Goal: Task Accomplishment & Management: Manage account settings

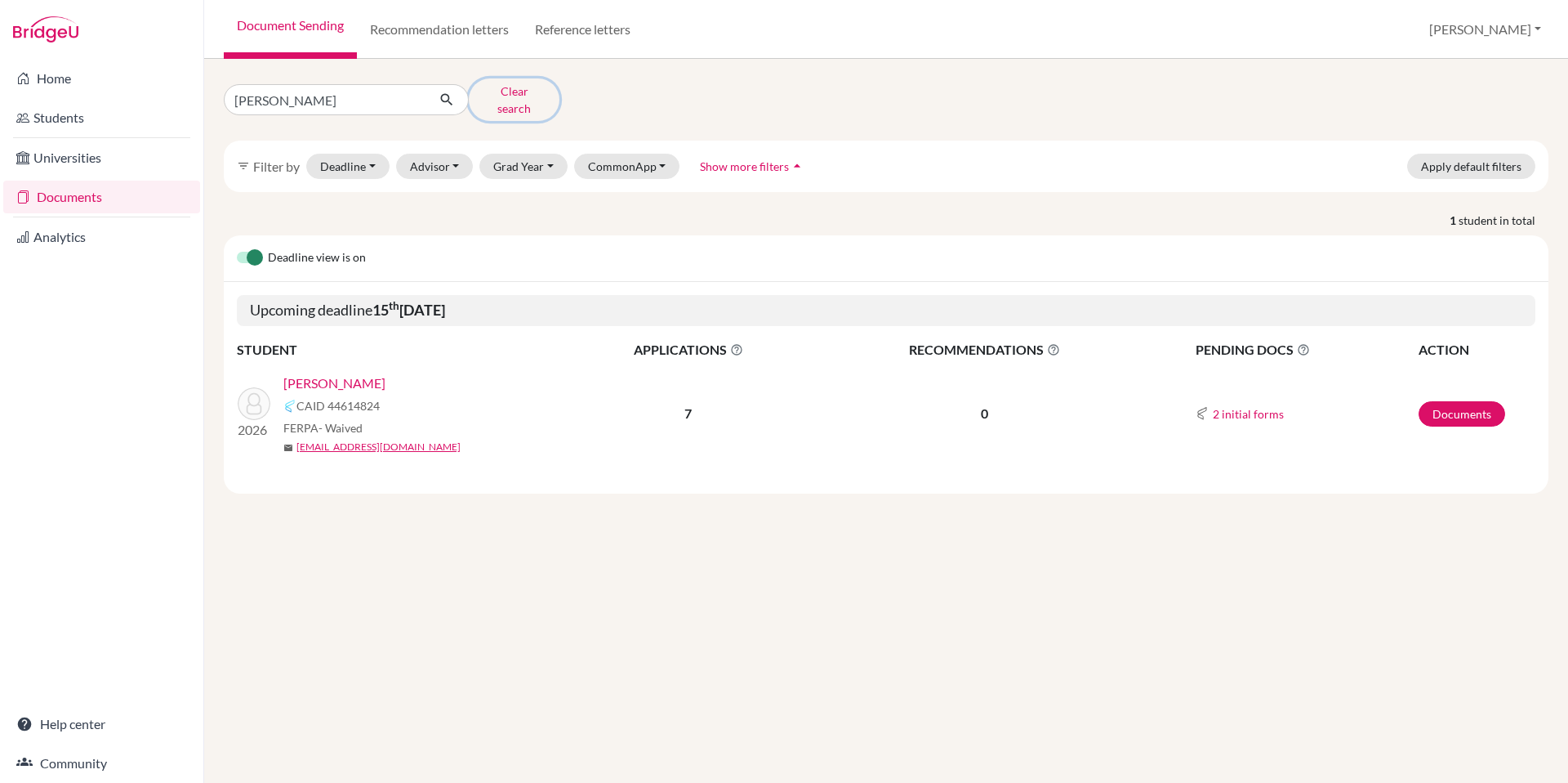
click at [502, 100] on button "Clear search" at bounding box center [514, 99] width 91 height 43
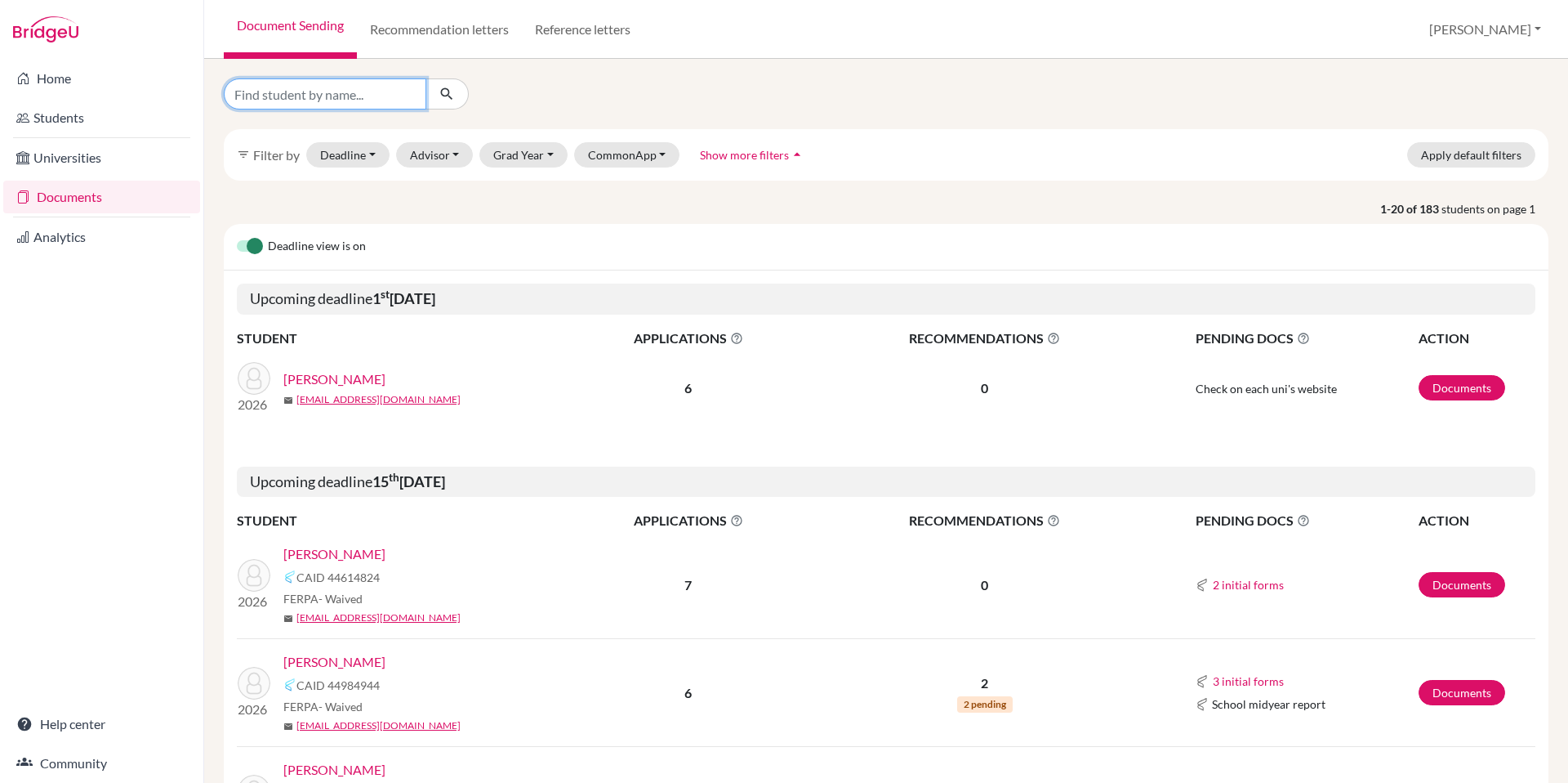
click at [373, 102] on input "Find student by name..." at bounding box center [325, 93] width 202 height 31
type input "fairweather"
click button "submit" at bounding box center [447, 93] width 43 height 31
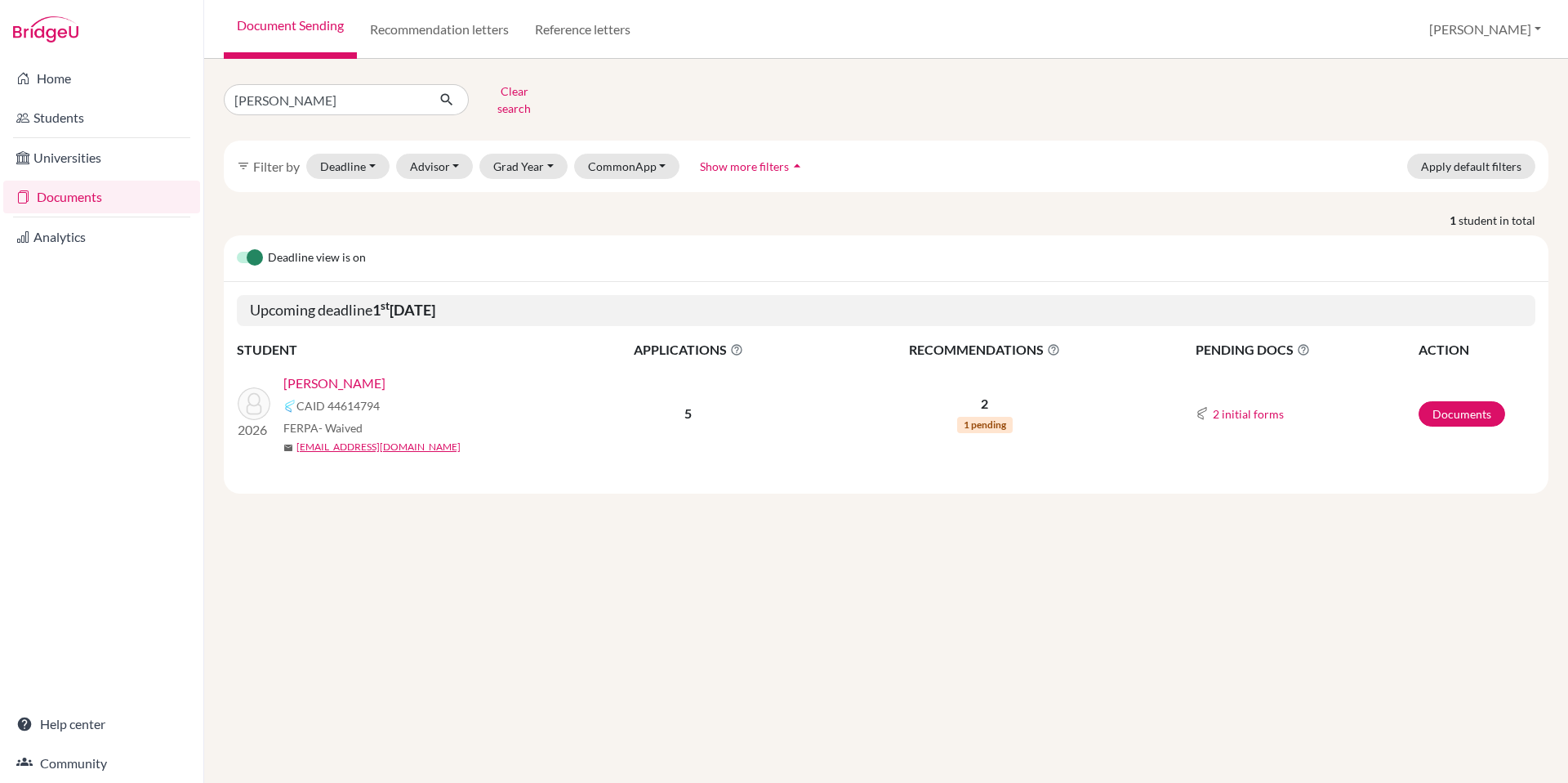
click at [335, 373] on link "[PERSON_NAME]" at bounding box center [334, 382] width 102 height 20
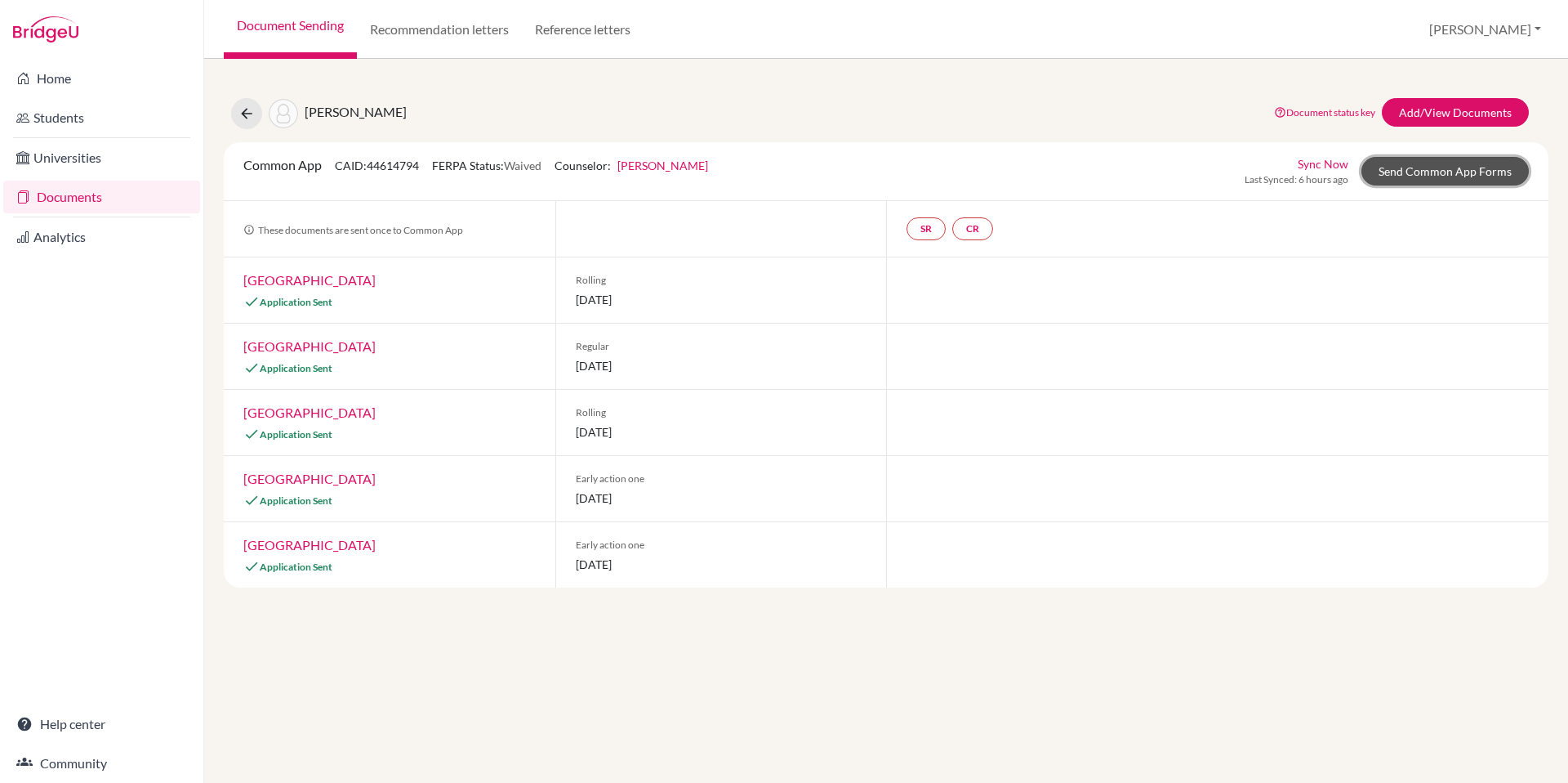
click at [1439, 168] on link "Send Common App Forms" at bounding box center [1445, 171] width 167 height 28
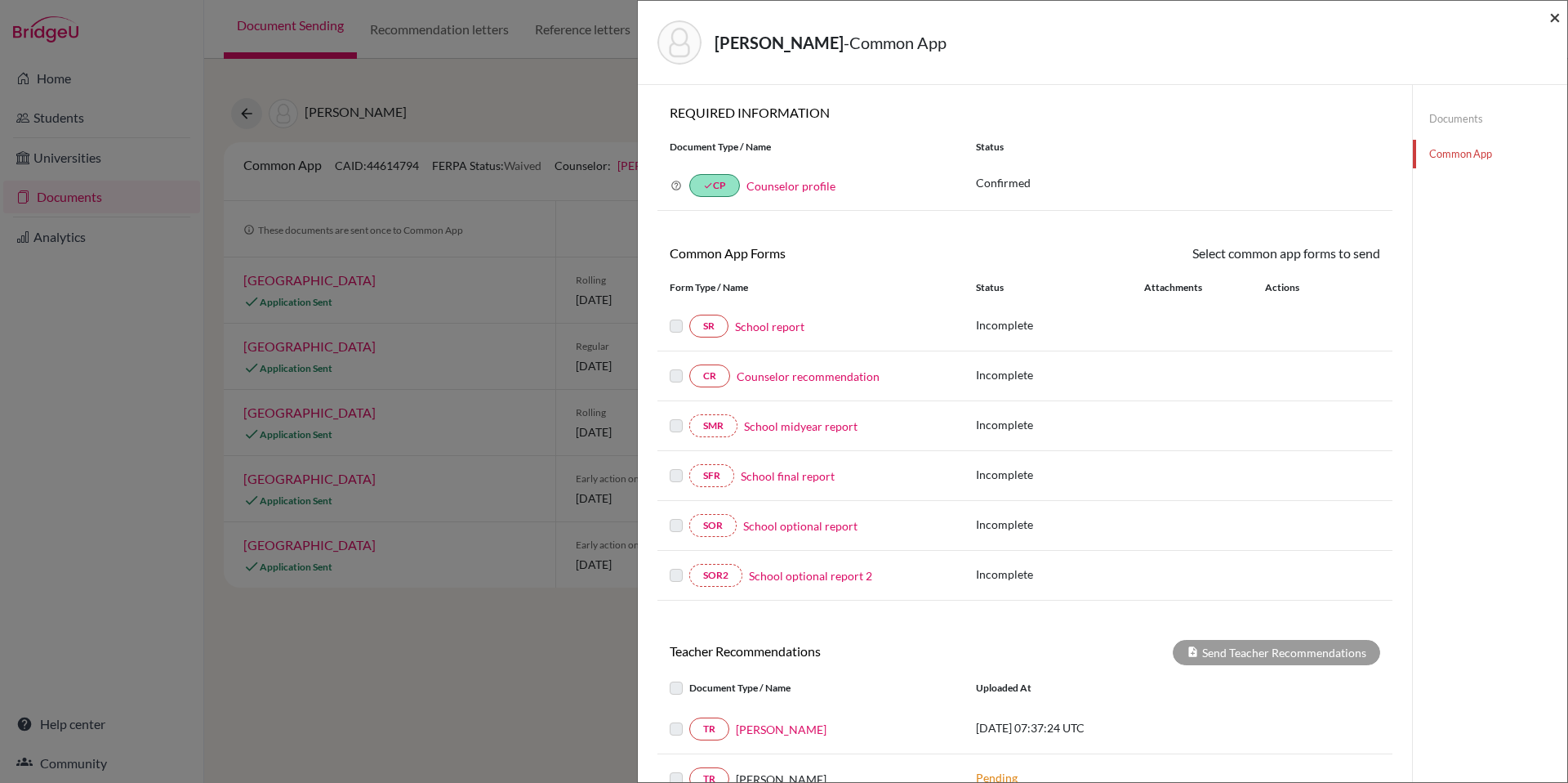
click at [1554, 19] on span "×" at bounding box center [1554, 17] width 11 height 24
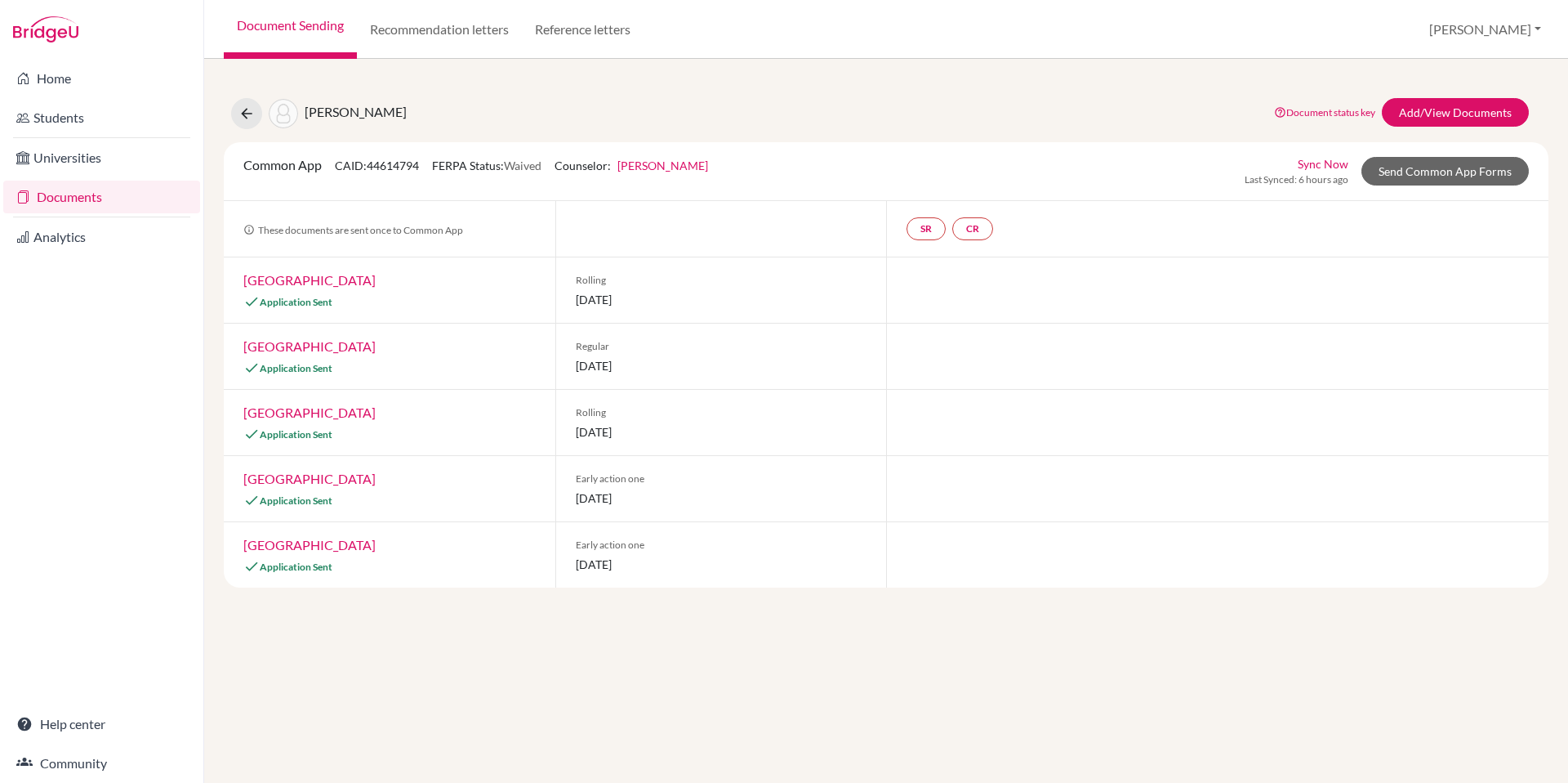
click at [355, 283] on link "[GEOGRAPHIC_DATA]" at bounding box center [309, 280] width 132 height 15
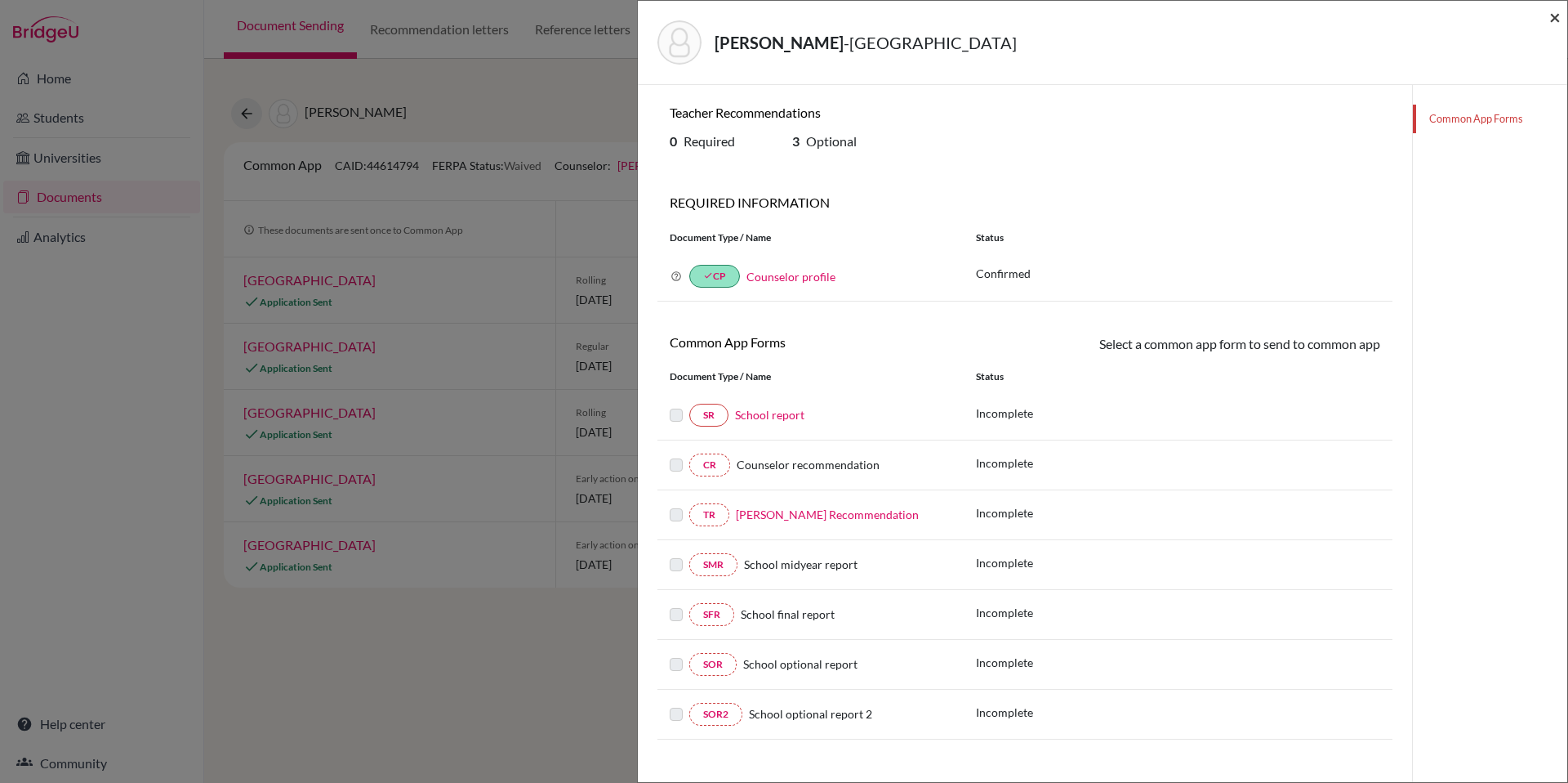
click at [1553, 21] on span "×" at bounding box center [1554, 17] width 11 height 24
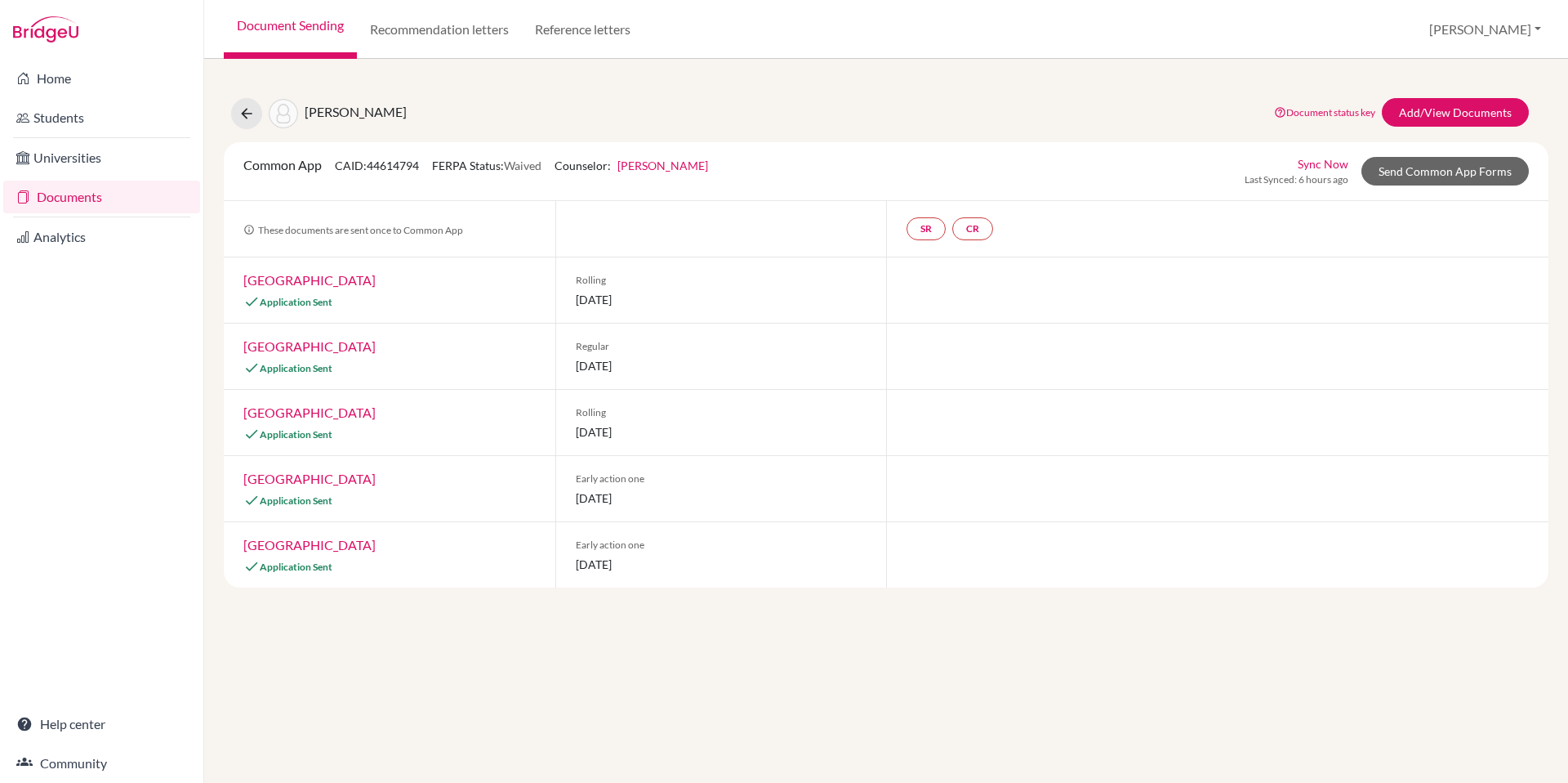
click at [294, 347] on link "[GEOGRAPHIC_DATA]" at bounding box center [309, 346] width 132 height 15
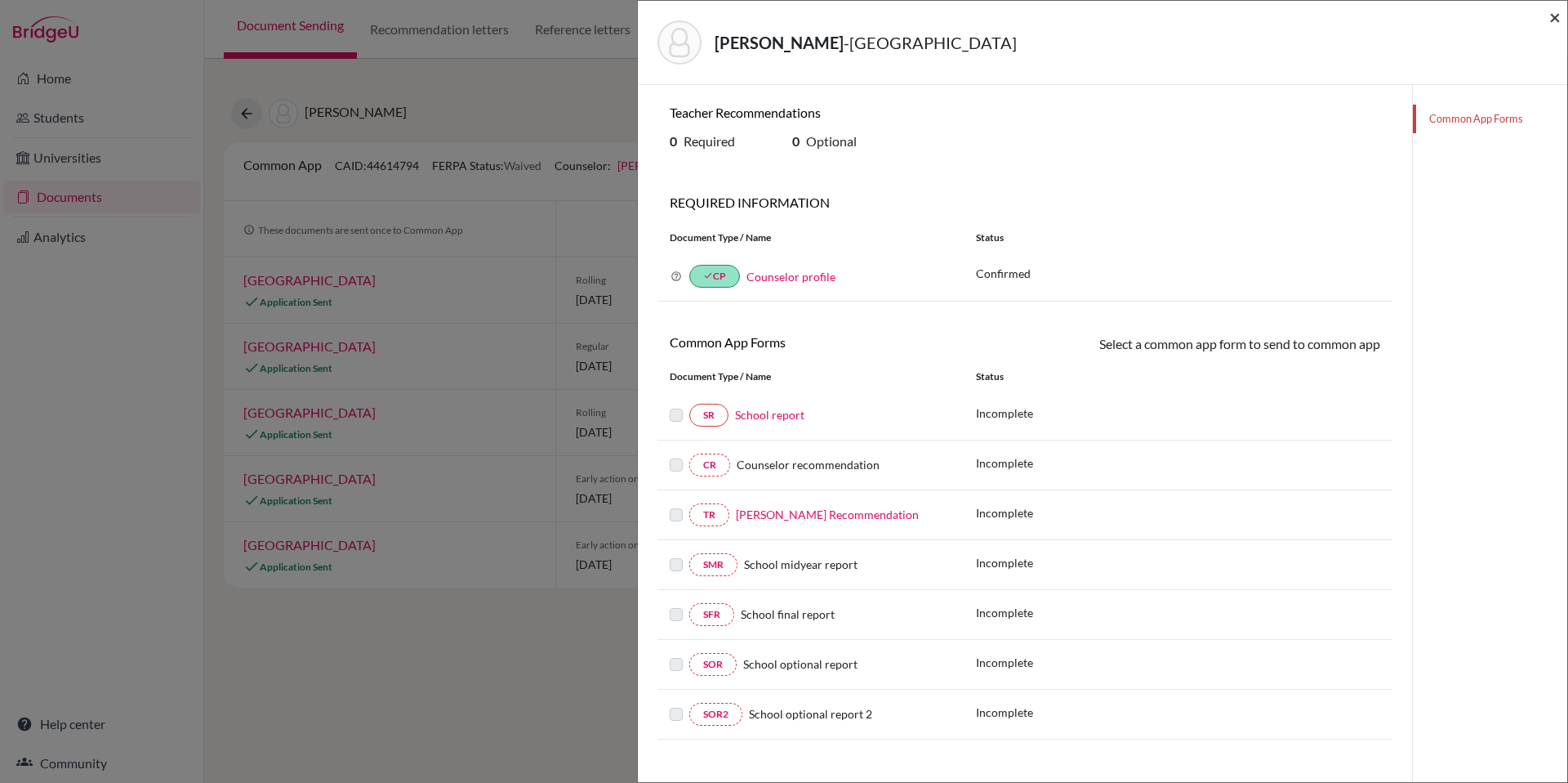
click at [1552, 15] on span "×" at bounding box center [1554, 17] width 11 height 24
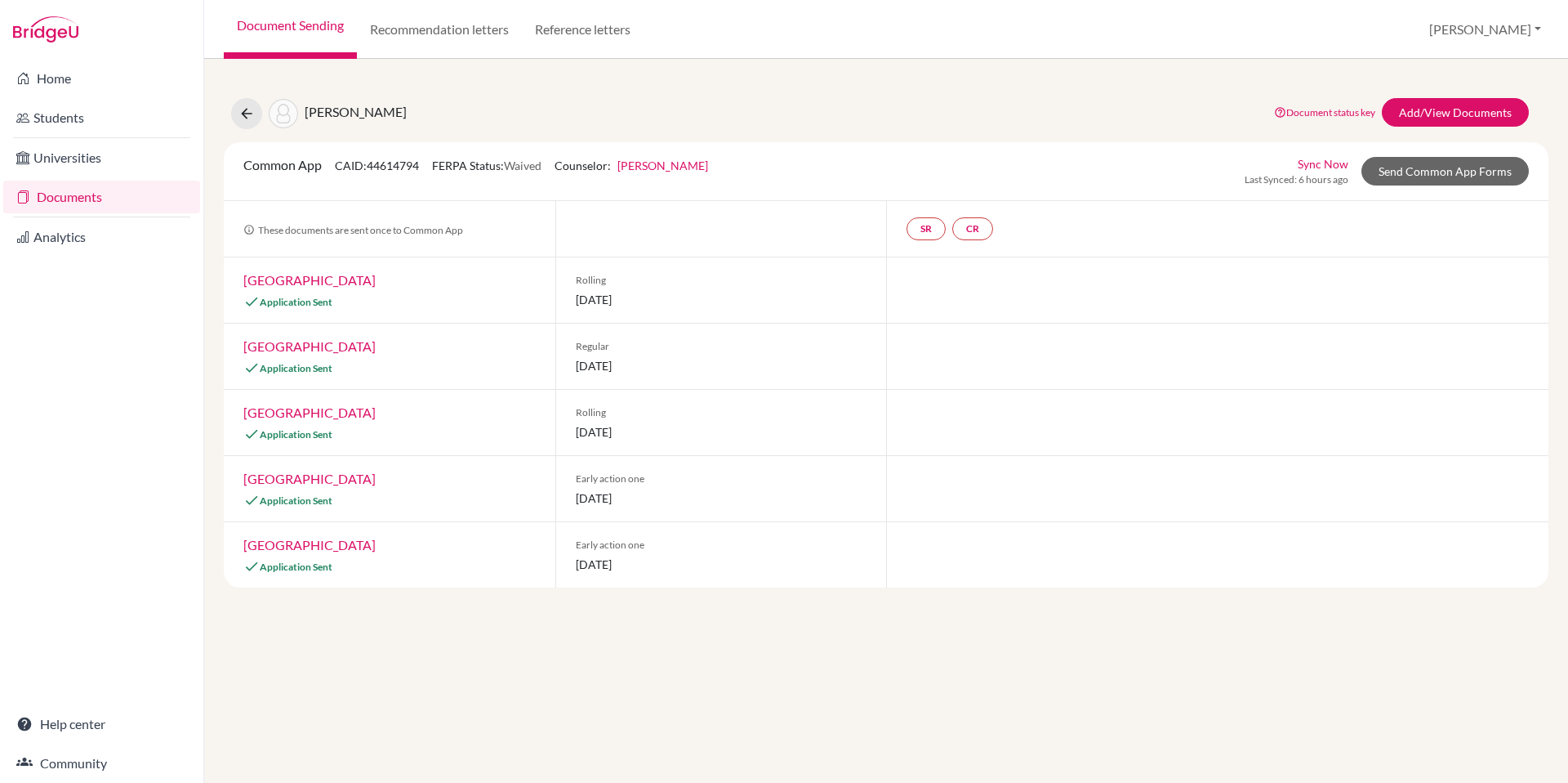
click at [307, 406] on link "[GEOGRAPHIC_DATA]" at bounding box center [309, 413] width 132 height 15
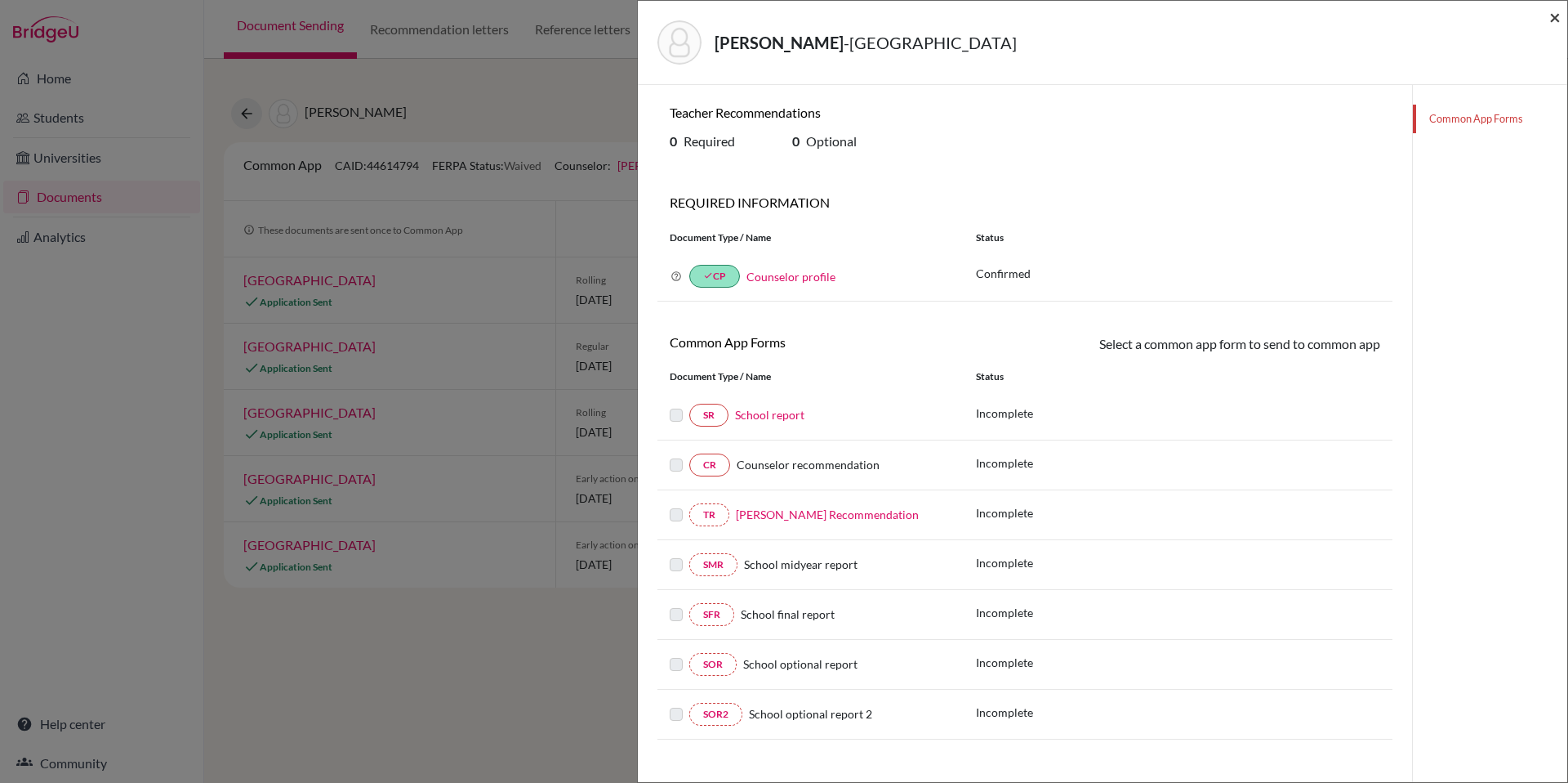
click at [1549, 12] on span "×" at bounding box center [1554, 17] width 11 height 24
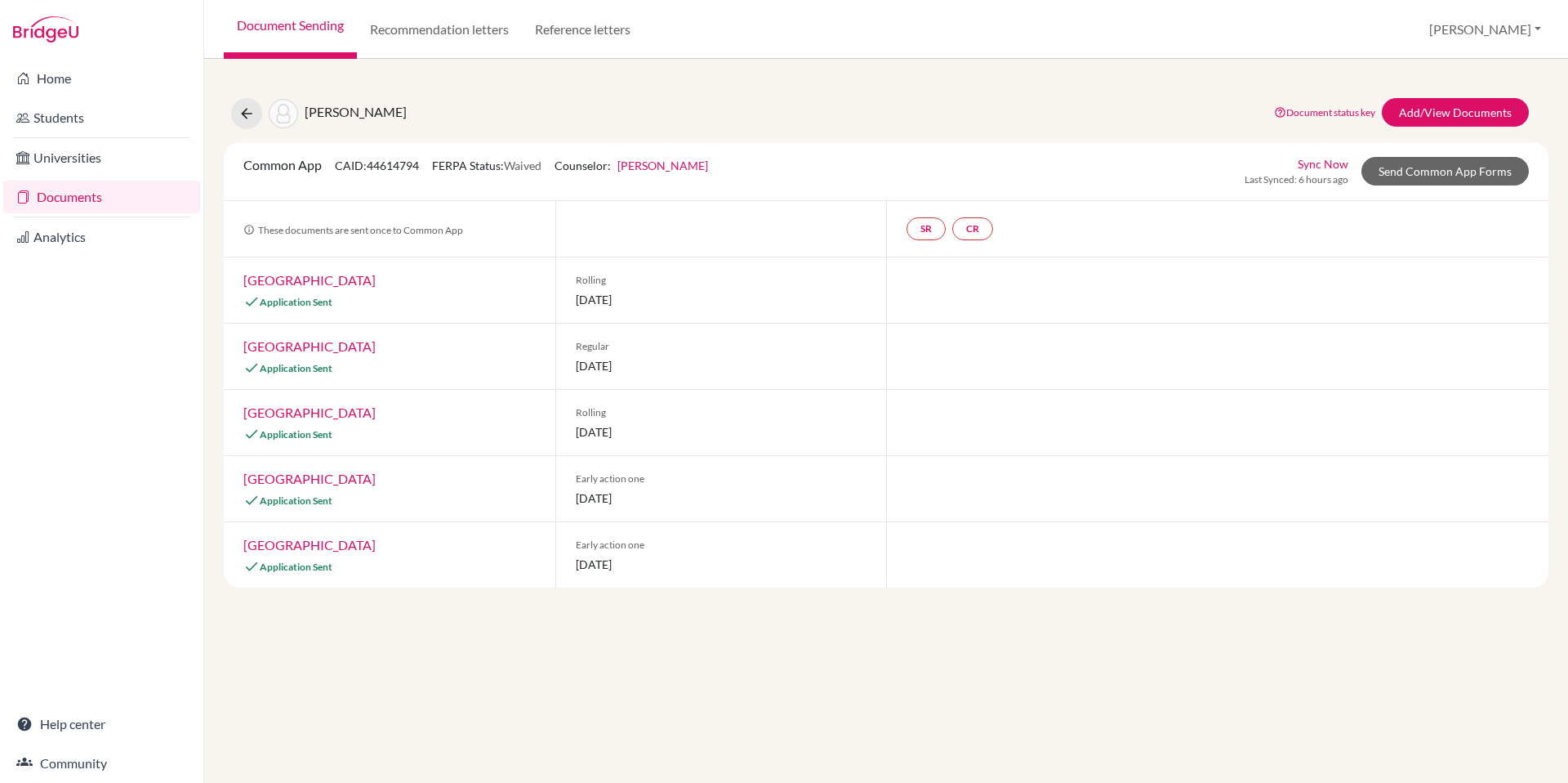
click at [316, 474] on link "[GEOGRAPHIC_DATA]" at bounding box center [309, 479] width 132 height 15
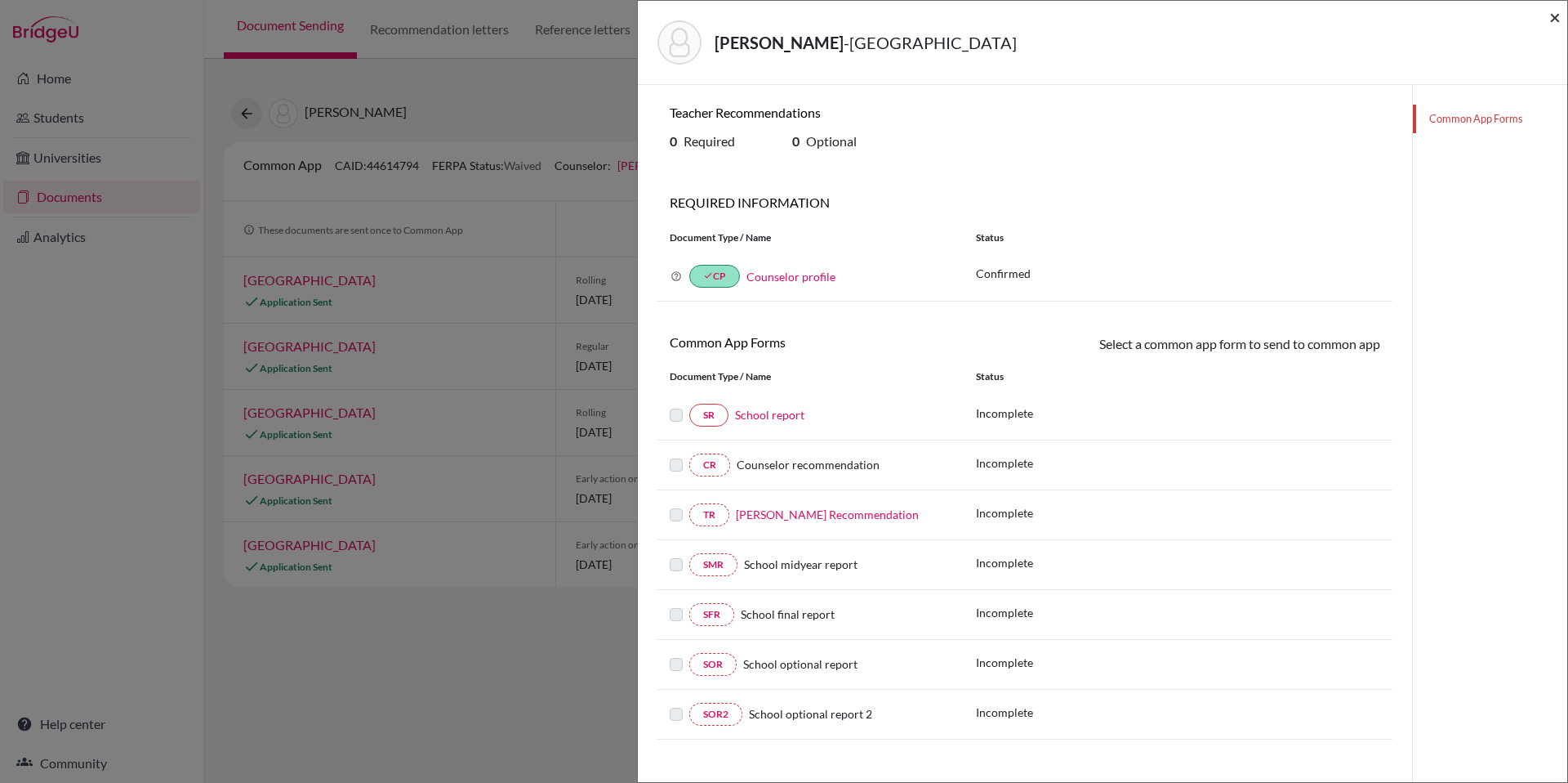
click at [1550, 20] on span "×" at bounding box center [1554, 17] width 11 height 24
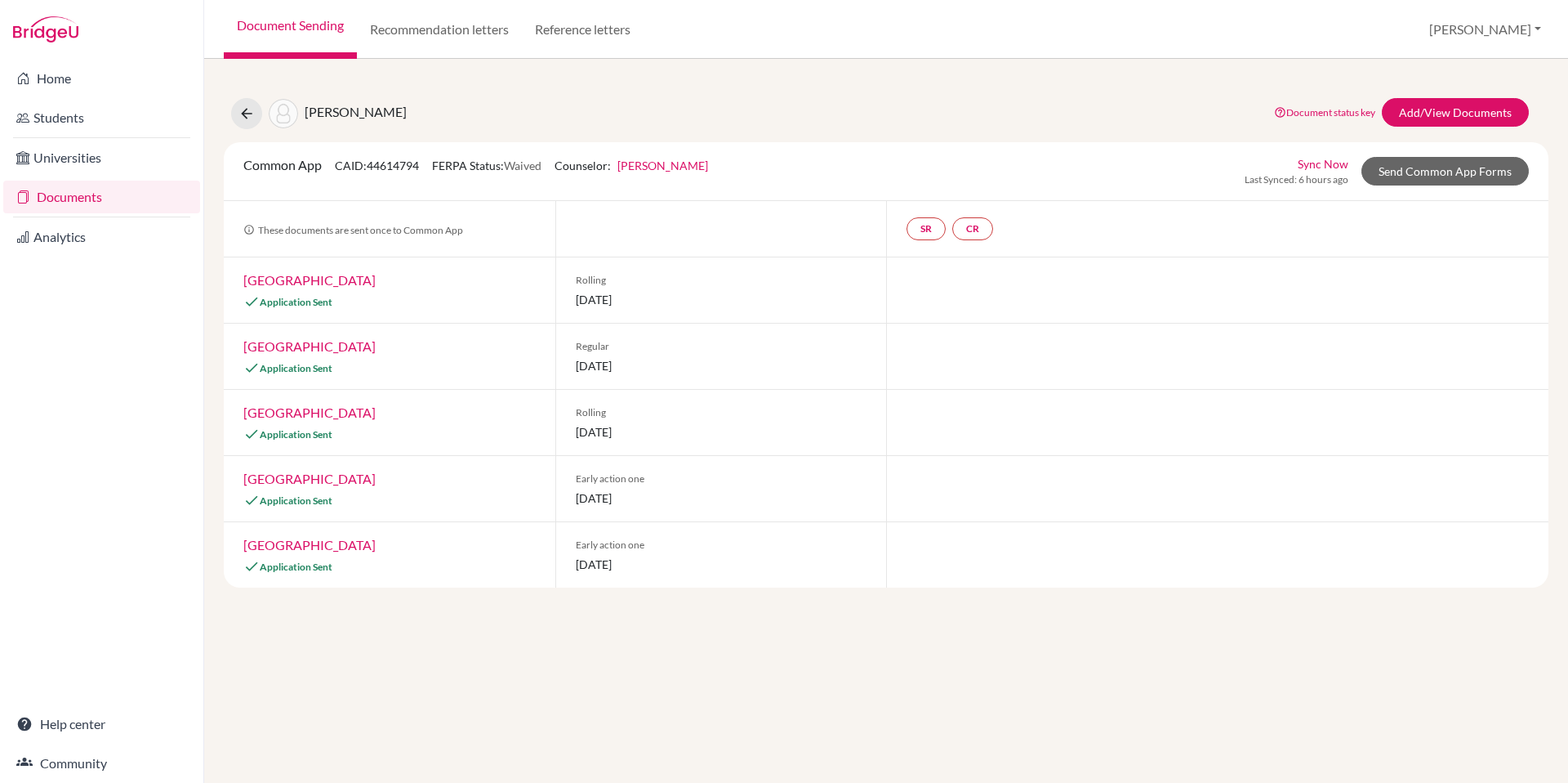
click at [317, 539] on link "[GEOGRAPHIC_DATA]" at bounding box center [309, 545] width 132 height 15
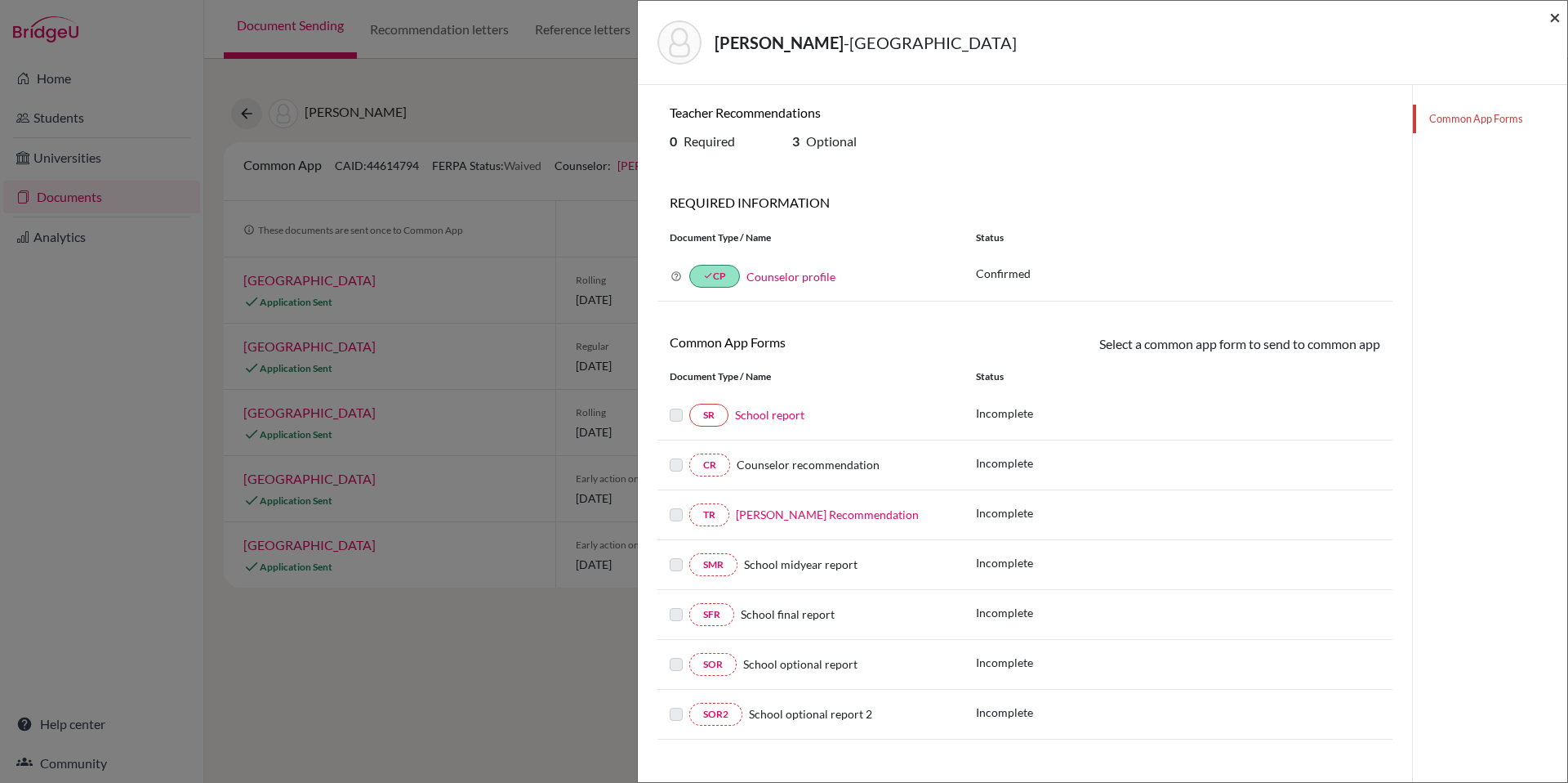
click at [1554, 20] on span "×" at bounding box center [1554, 17] width 11 height 24
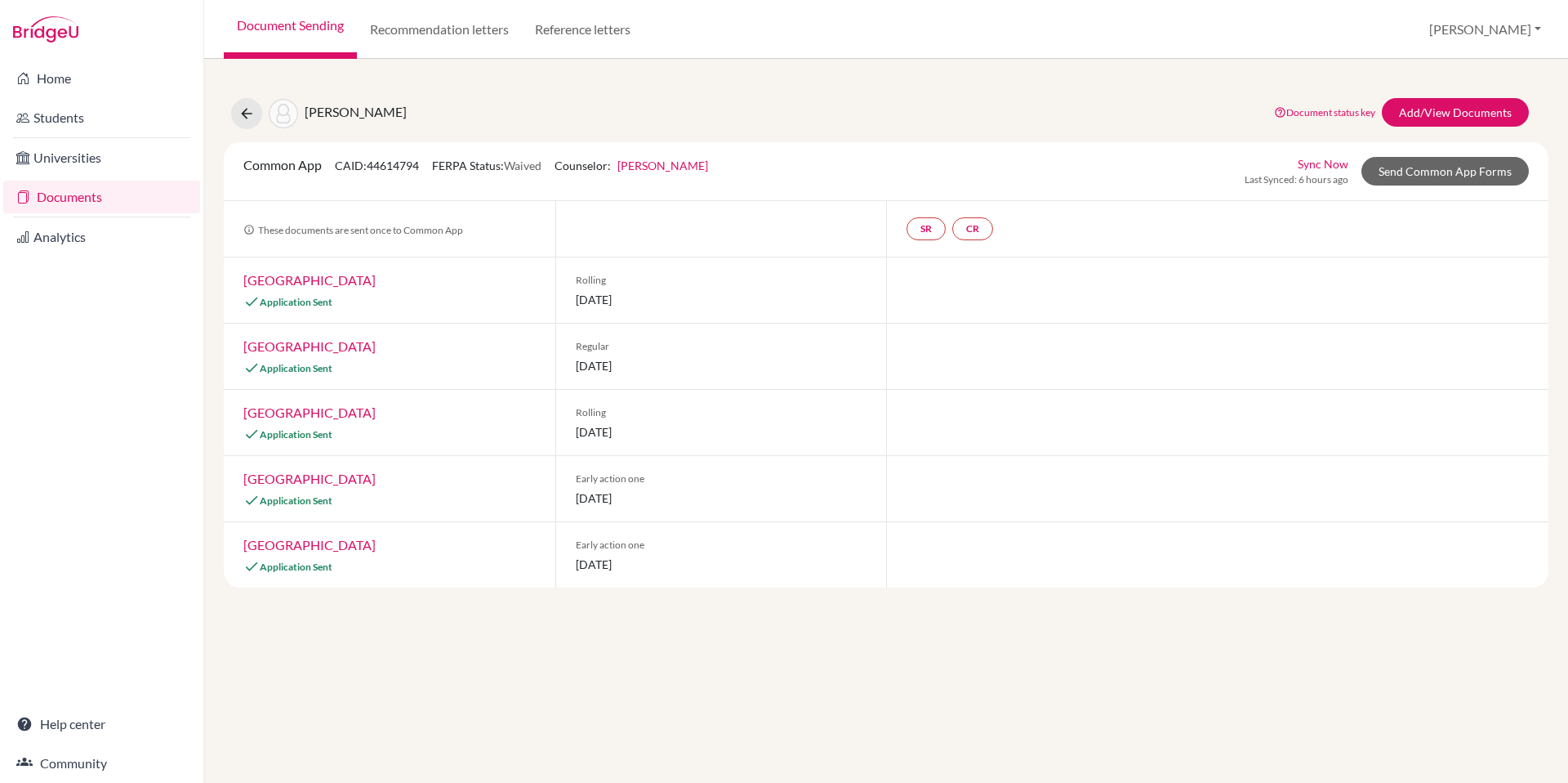
click at [321, 417] on link "[GEOGRAPHIC_DATA]" at bounding box center [309, 413] width 132 height 15
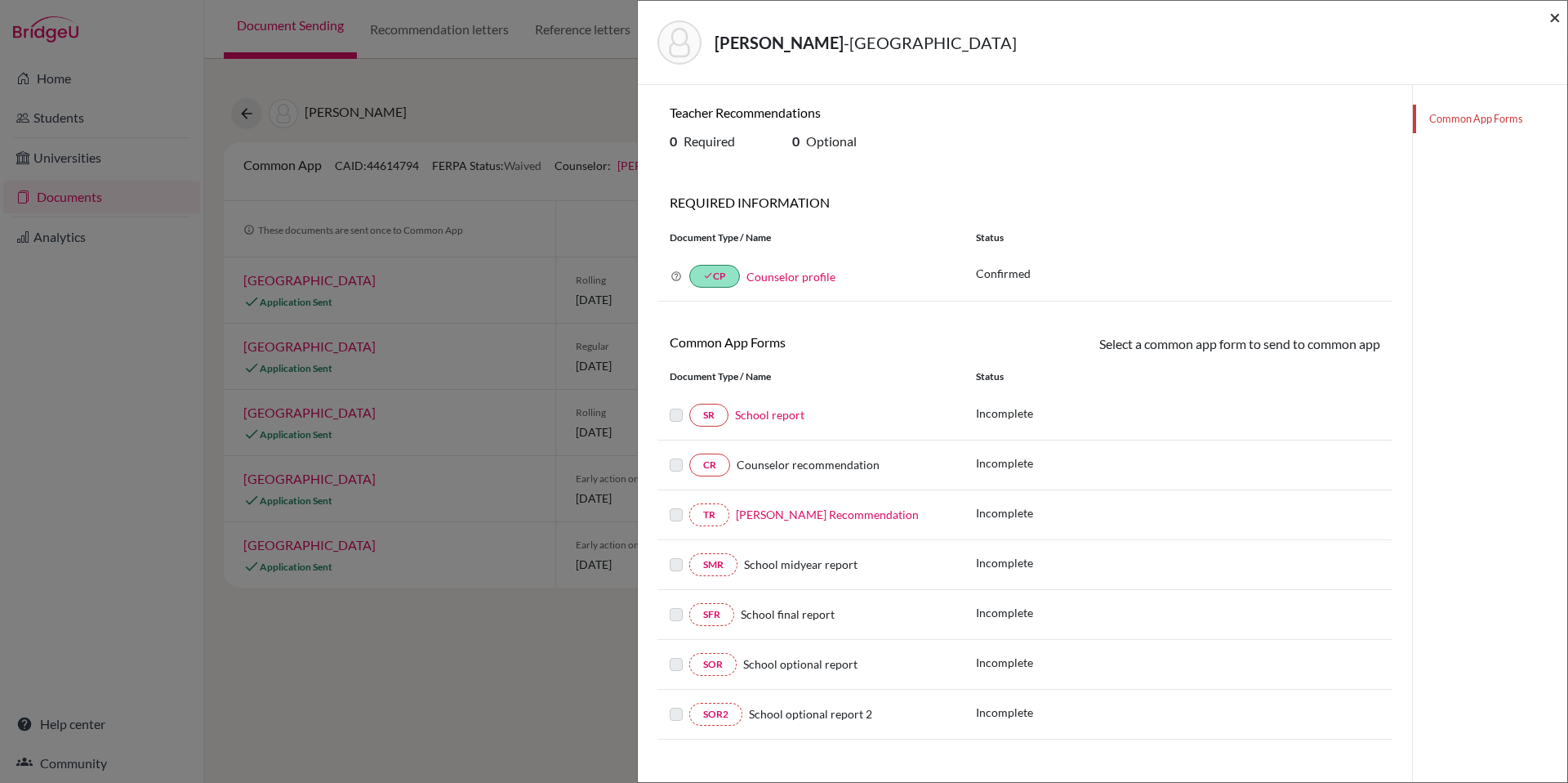
click at [1551, 17] on span "×" at bounding box center [1554, 17] width 11 height 24
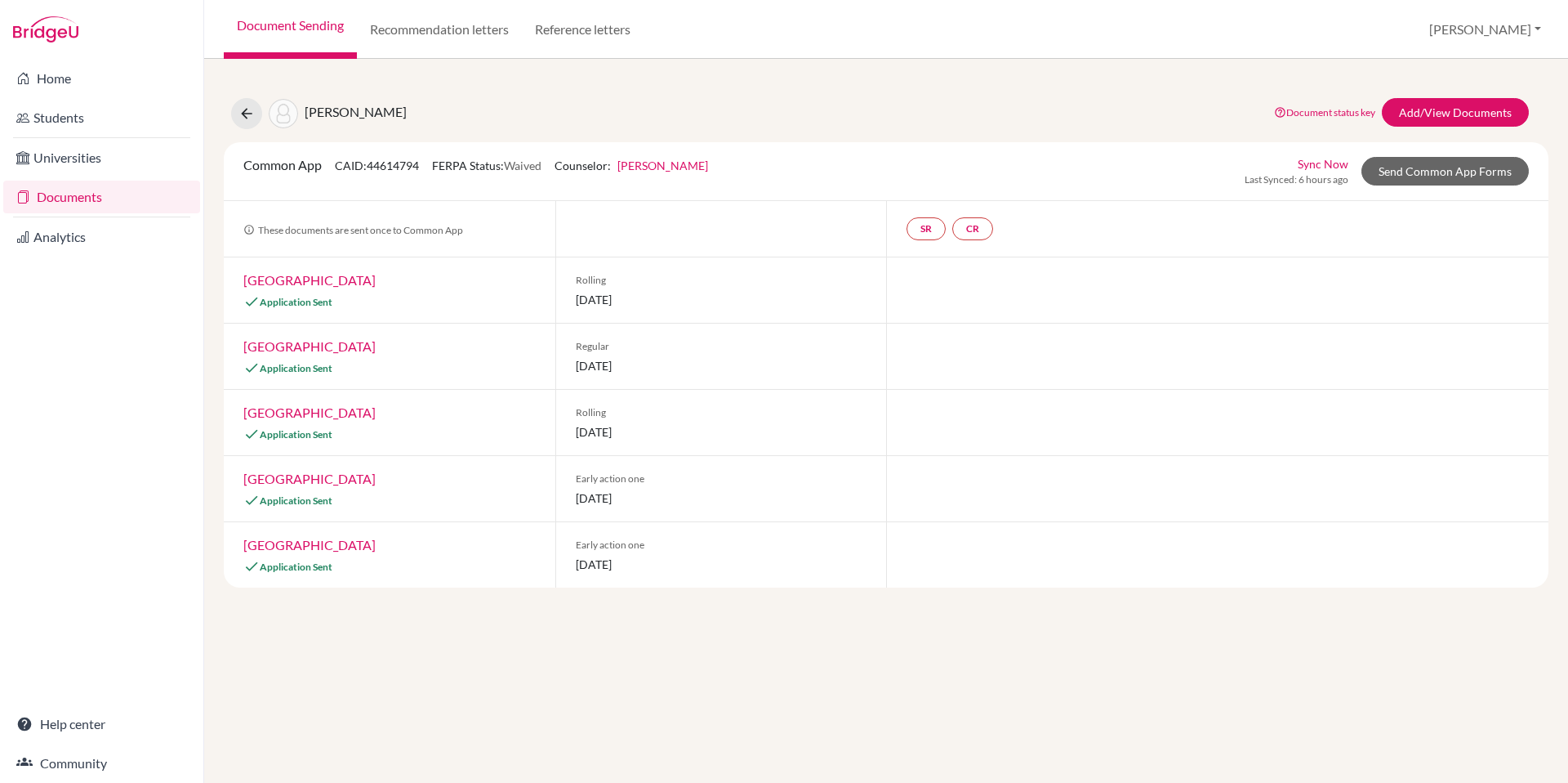
click at [305, 342] on link "[GEOGRAPHIC_DATA]" at bounding box center [309, 346] width 132 height 15
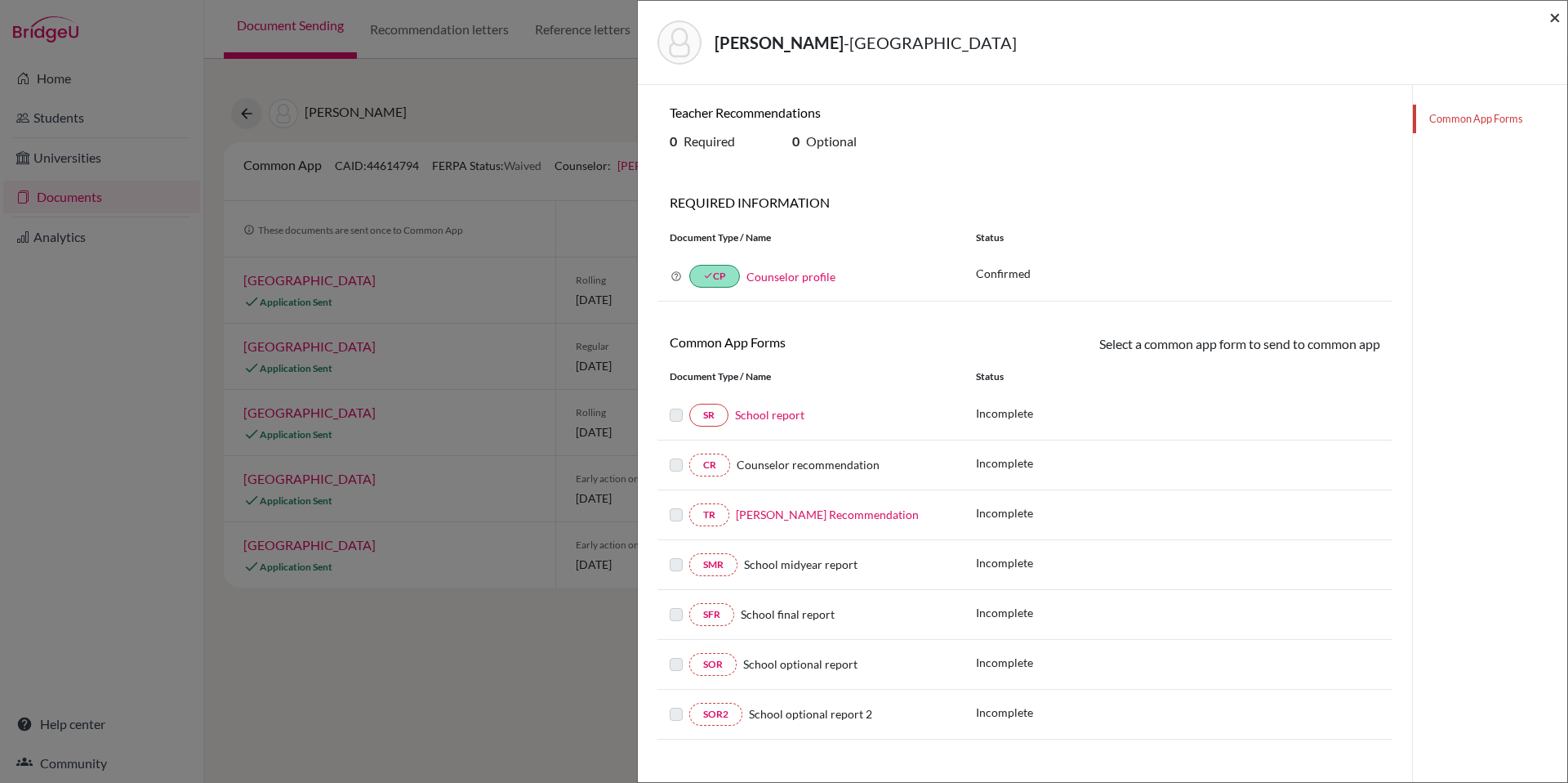
click at [1552, 16] on span "×" at bounding box center [1554, 17] width 11 height 24
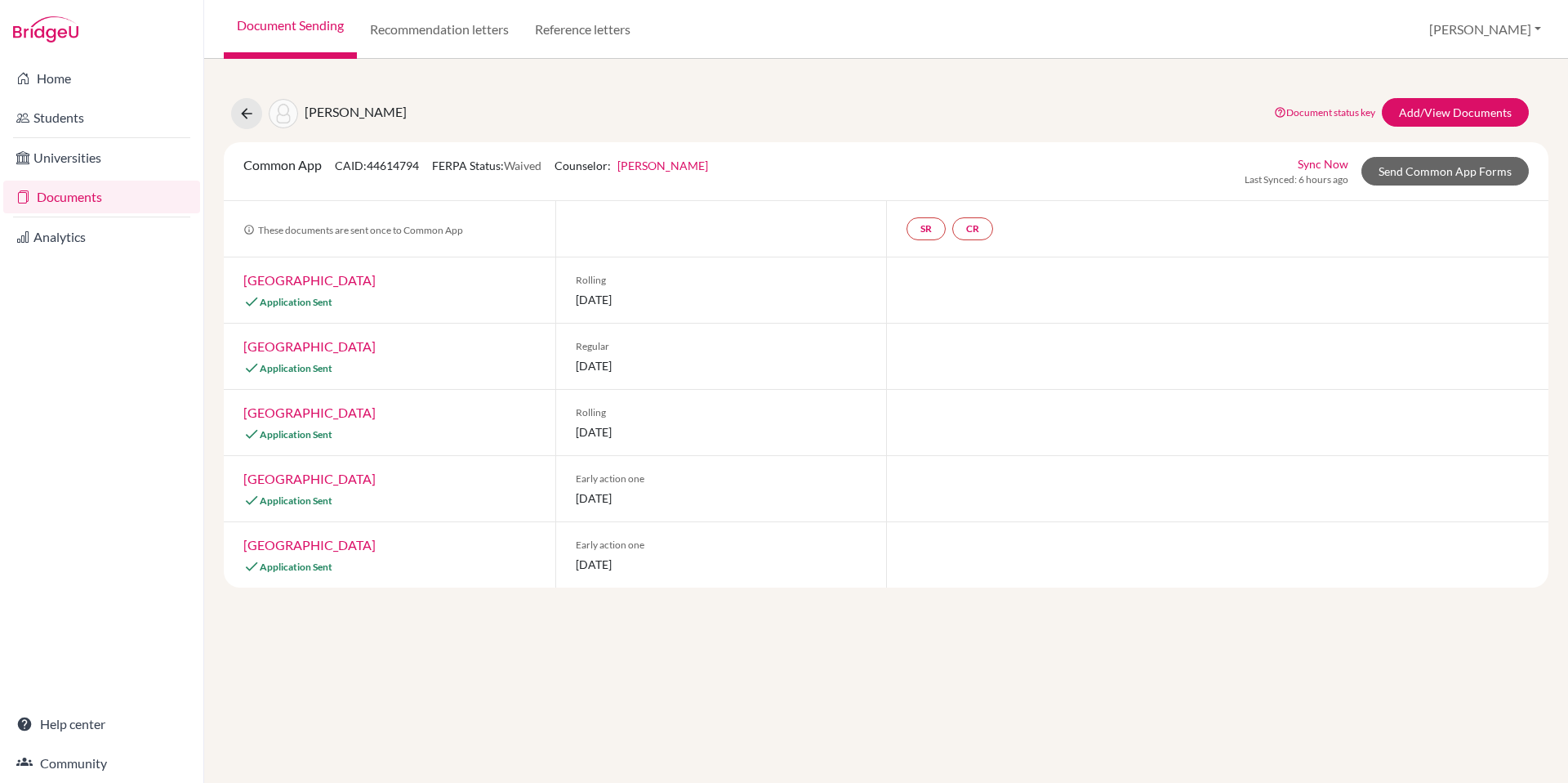
click at [364, 282] on link "[GEOGRAPHIC_DATA]" at bounding box center [309, 280] width 132 height 15
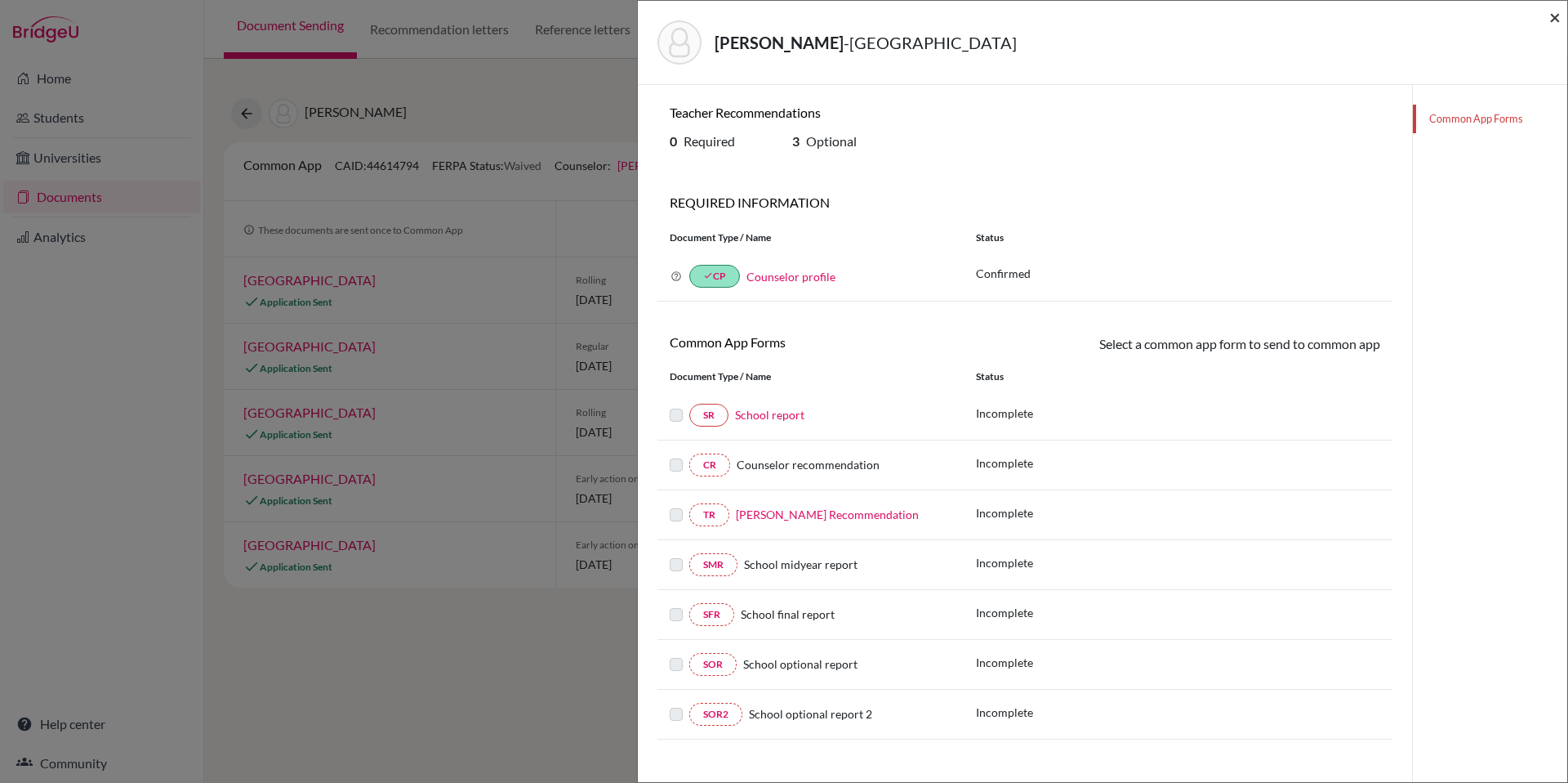
click at [1555, 20] on span "×" at bounding box center [1554, 17] width 11 height 24
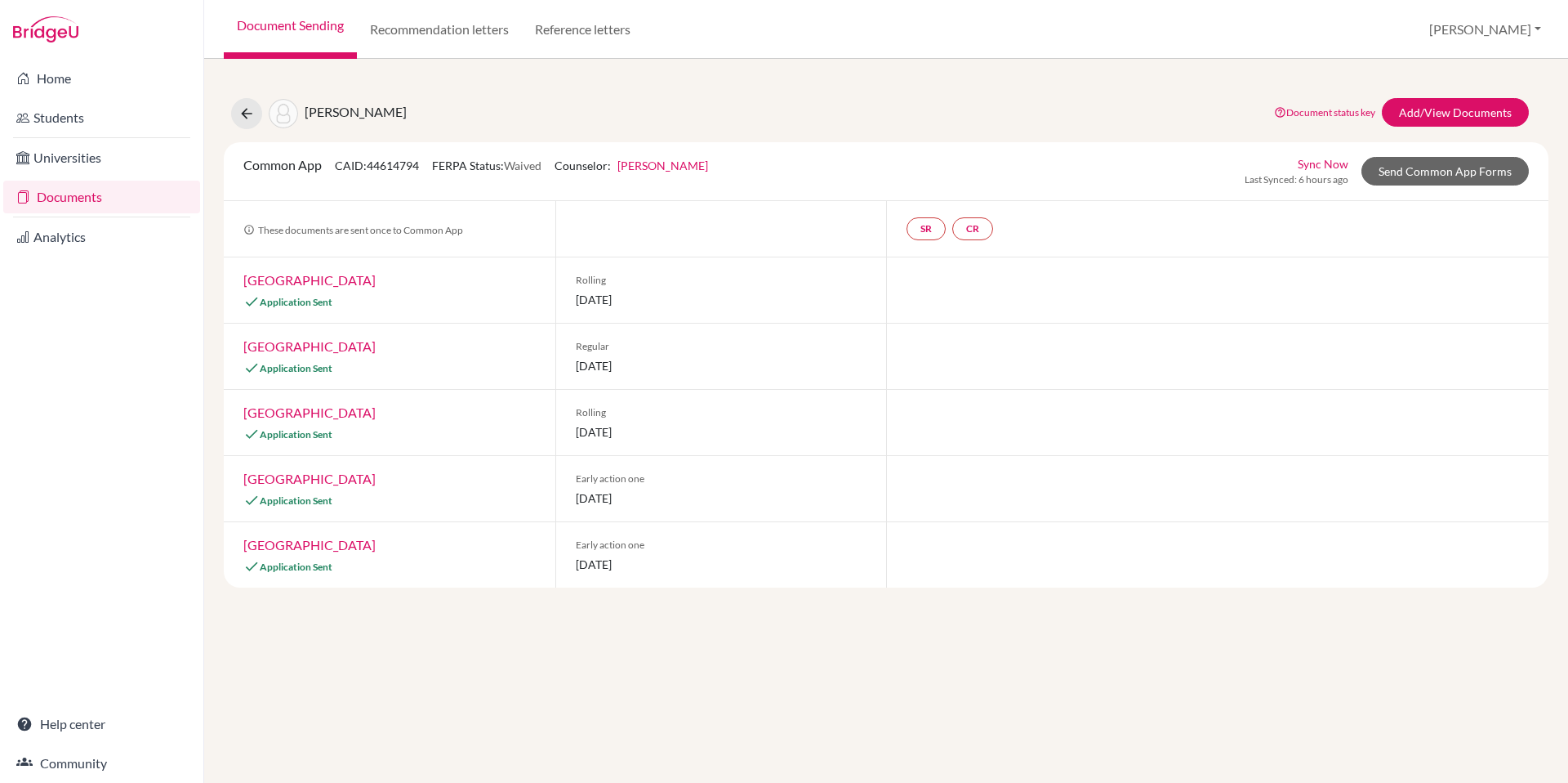
click at [361, 543] on link "[GEOGRAPHIC_DATA]" at bounding box center [309, 545] width 132 height 15
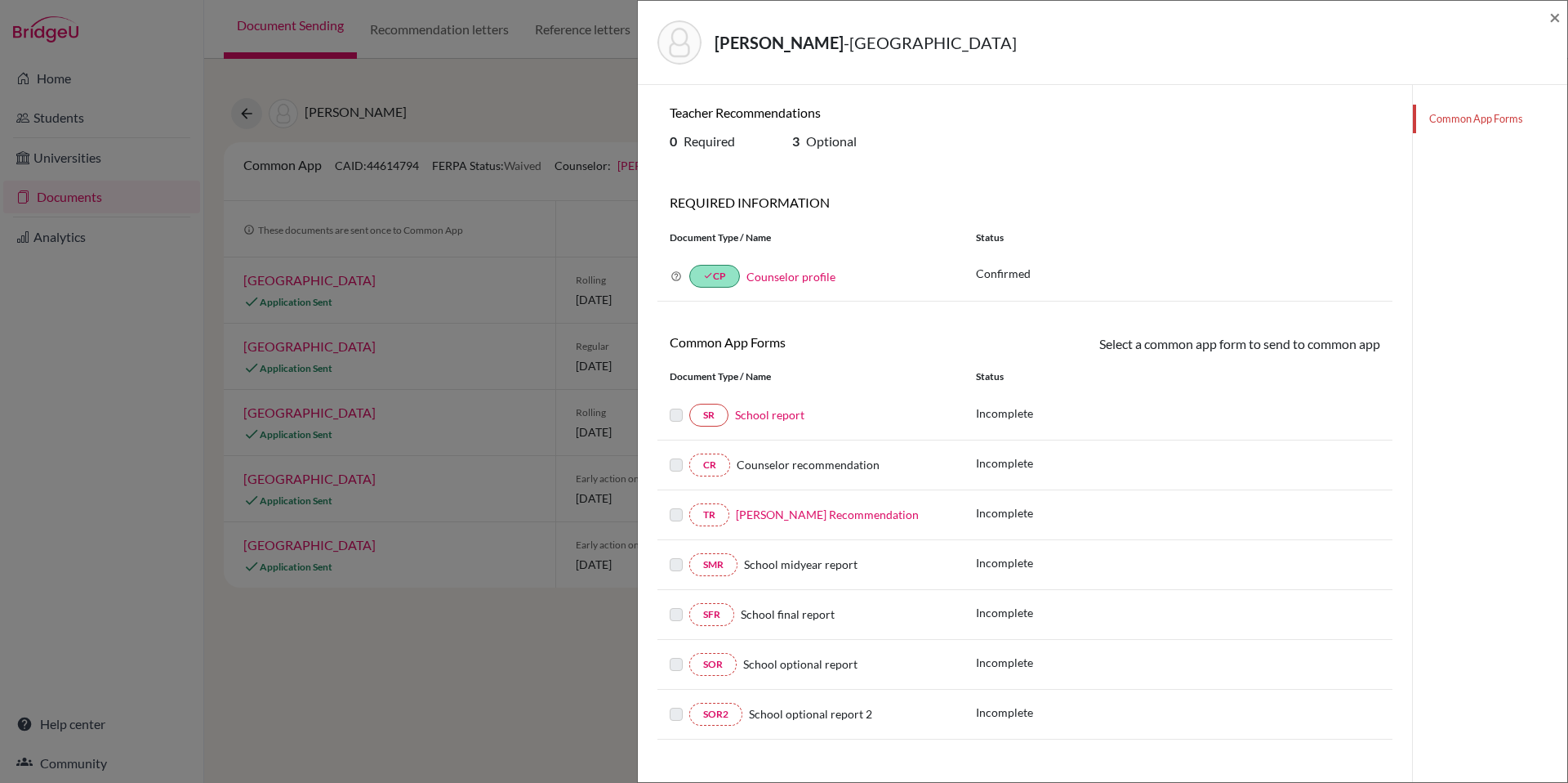
click at [1561, 15] on div "[PERSON_NAME] - [GEOGRAPHIC_DATA] ×" at bounding box center [1102, 43] width 929 height 84
click at [1555, 16] on span "×" at bounding box center [1554, 17] width 11 height 24
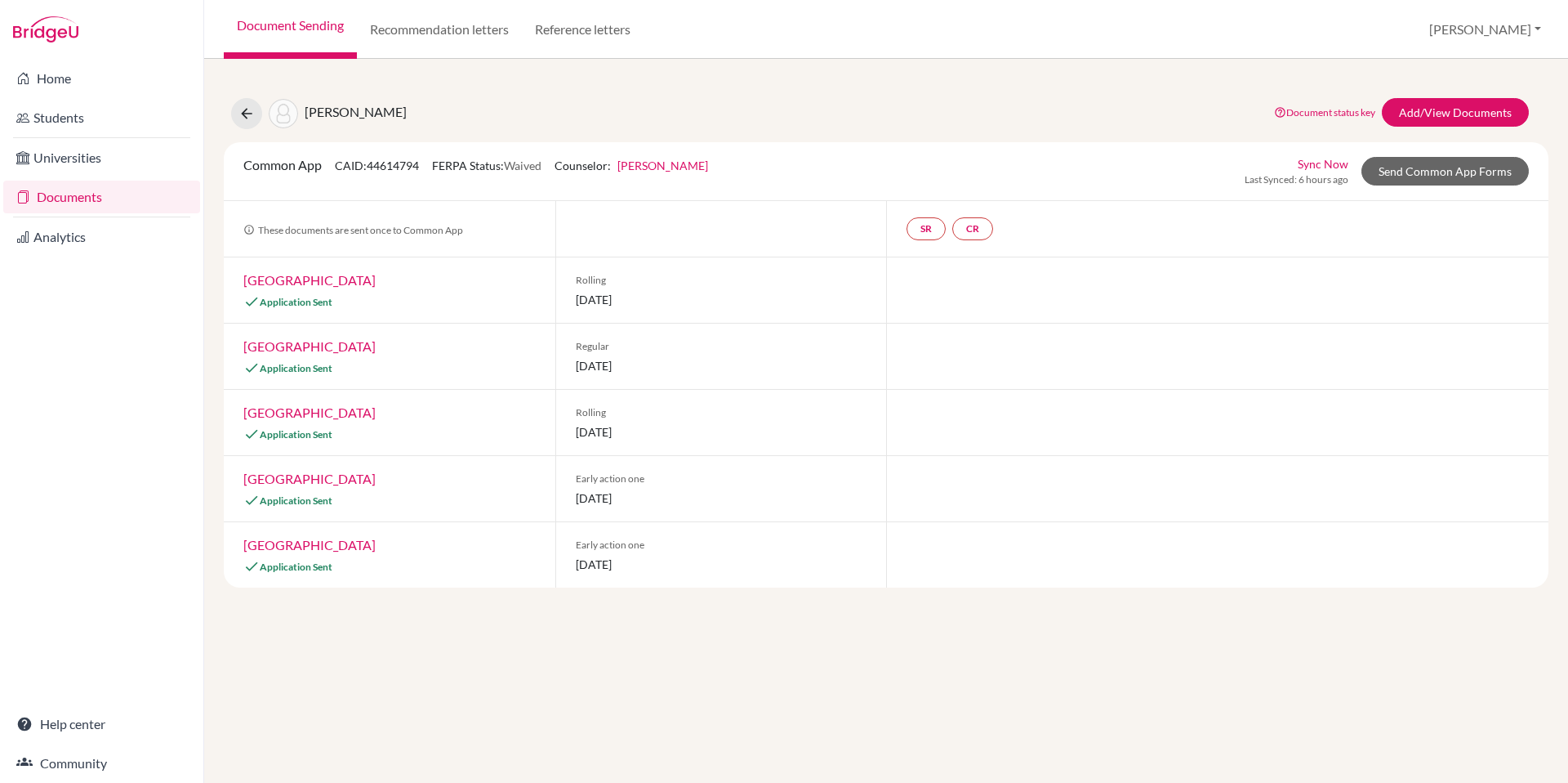
click at [322, 481] on link "[GEOGRAPHIC_DATA]" at bounding box center [309, 479] width 132 height 15
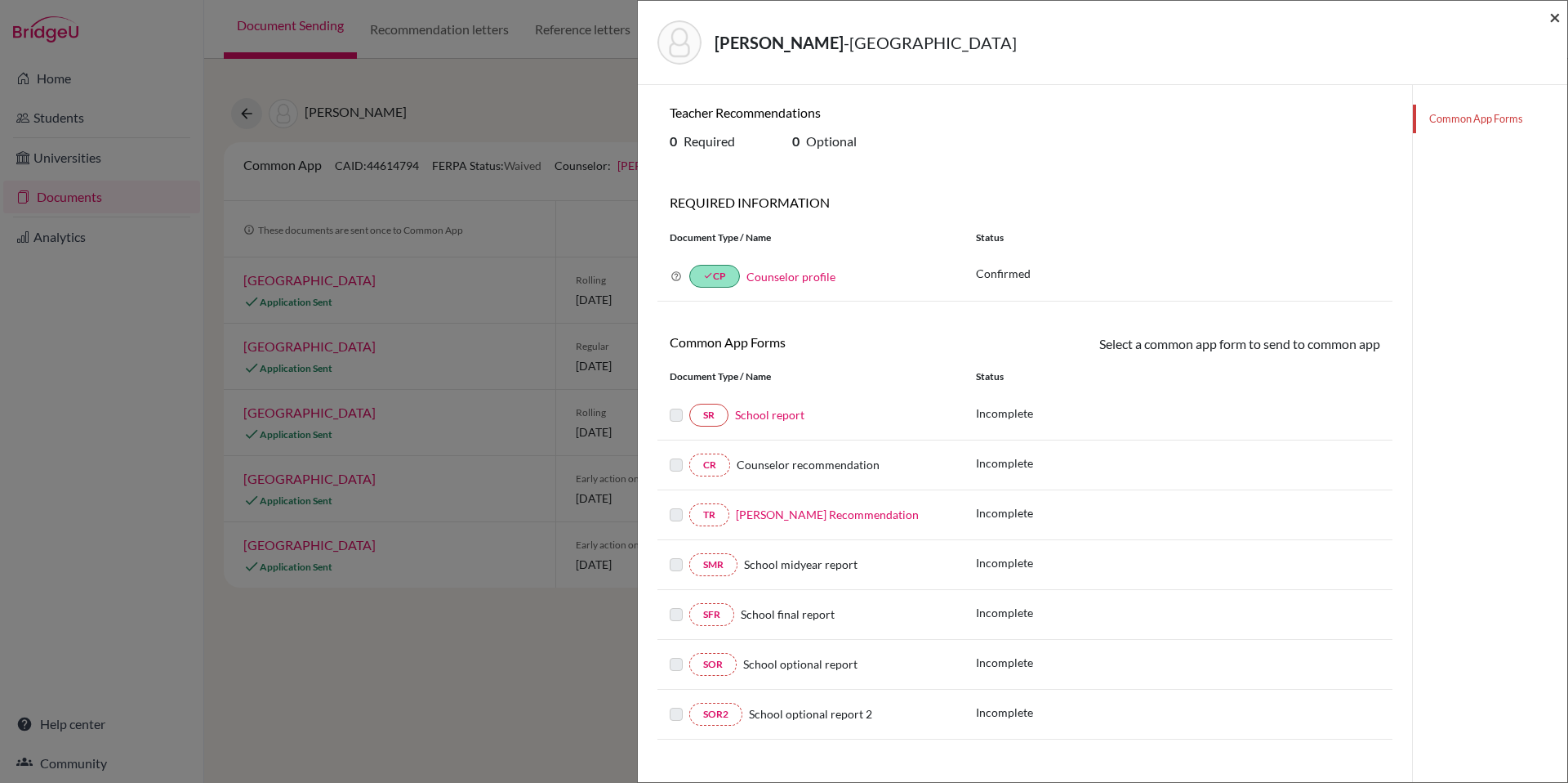
click at [1557, 18] on span "×" at bounding box center [1554, 17] width 11 height 24
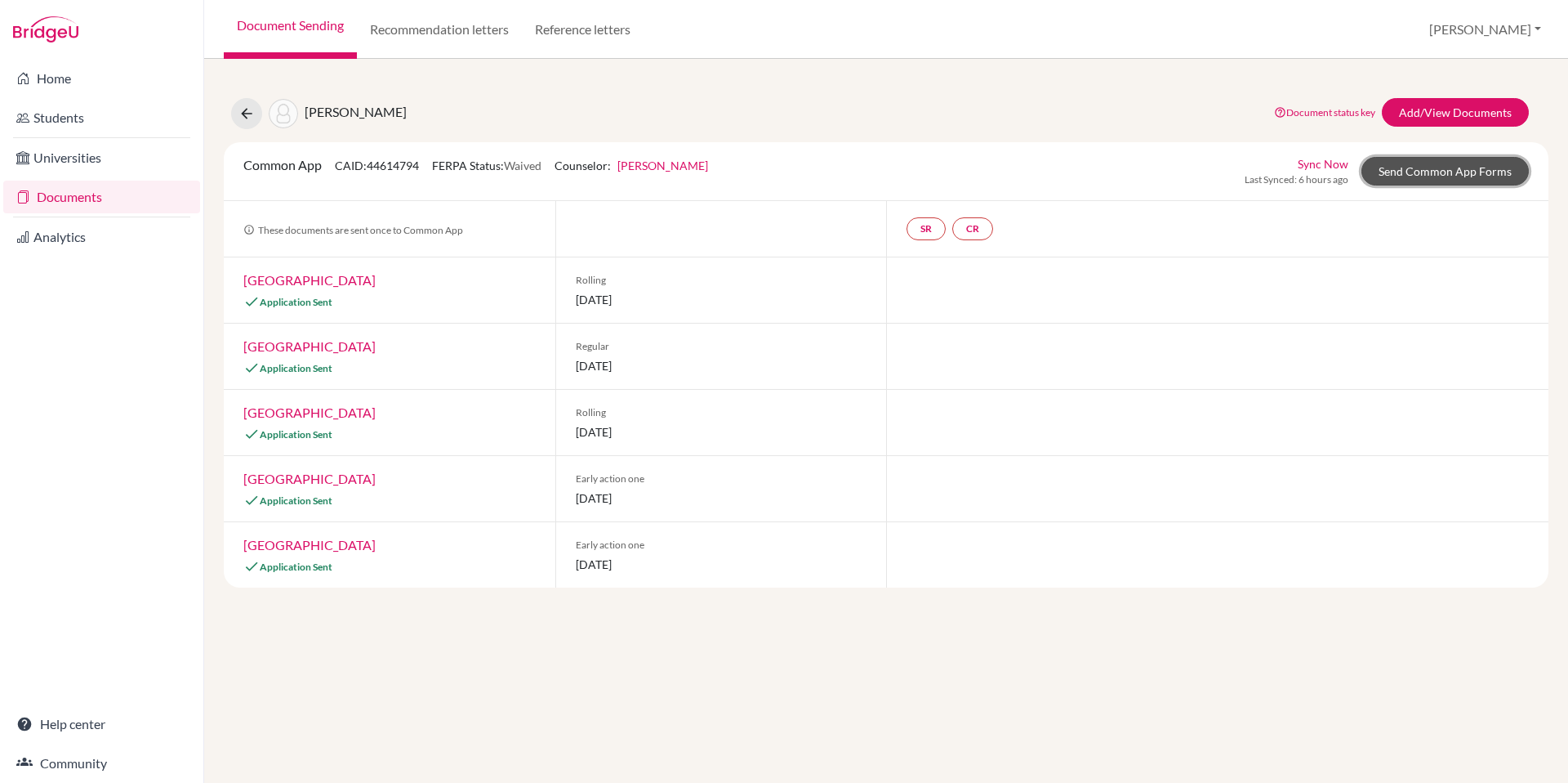
click at [1489, 177] on link "Send Common App Forms" at bounding box center [1445, 171] width 167 height 28
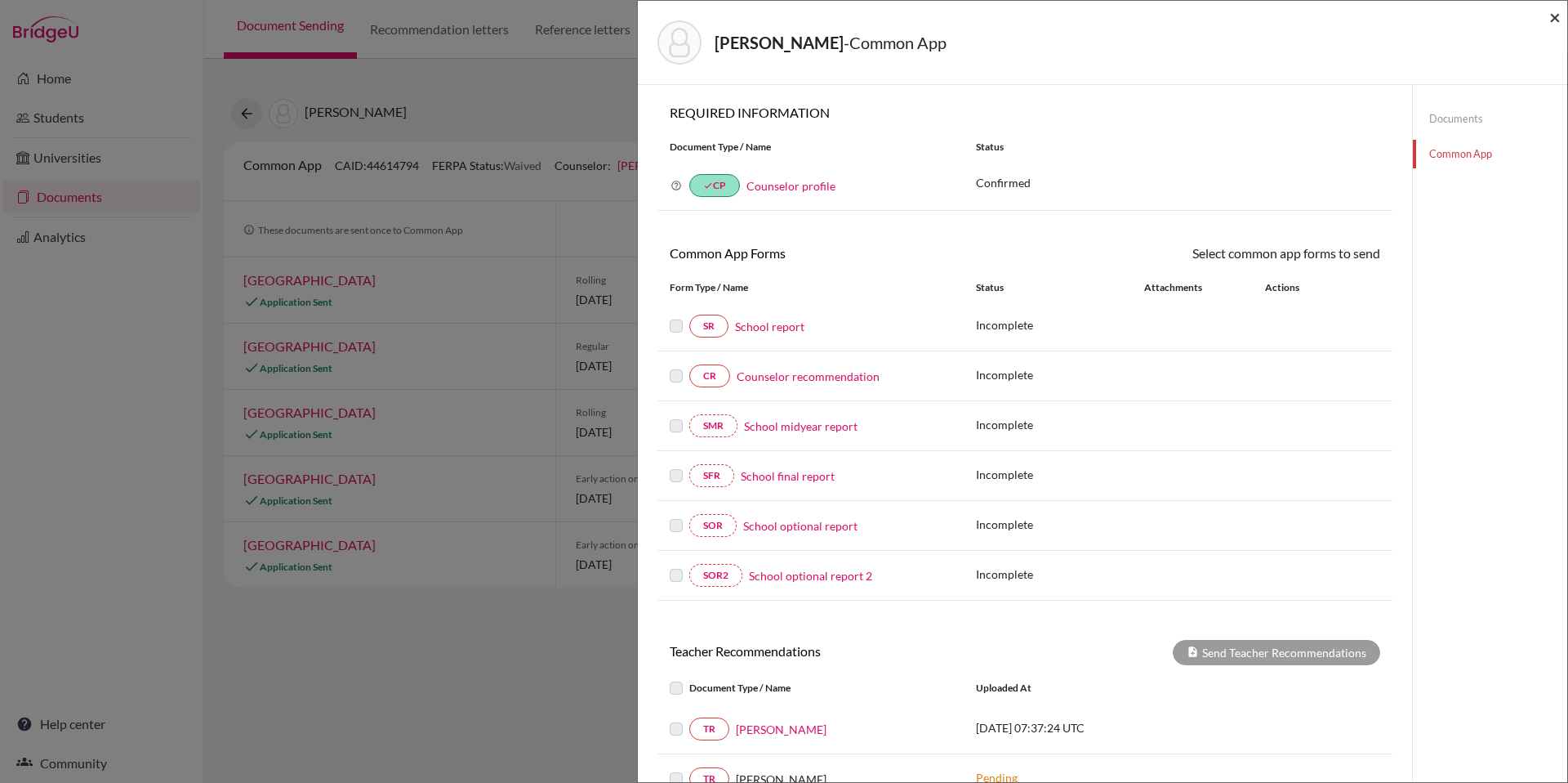
click at [1553, 18] on span "×" at bounding box center [1554, 17] width 11 height 24
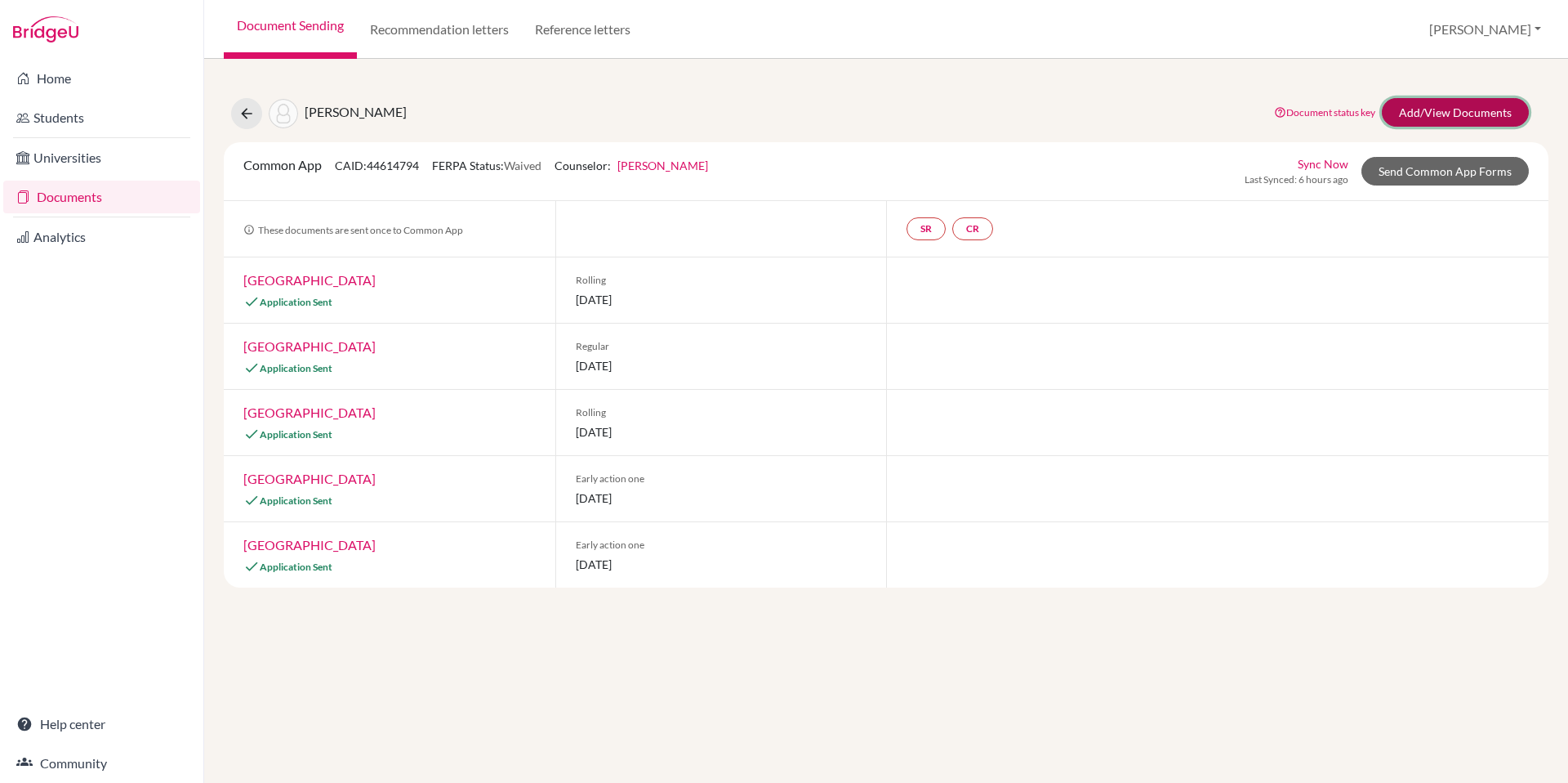
click at [1433, 112] on link "Add/View Documents" at bounding box center [1455, 111] width 147 height 28
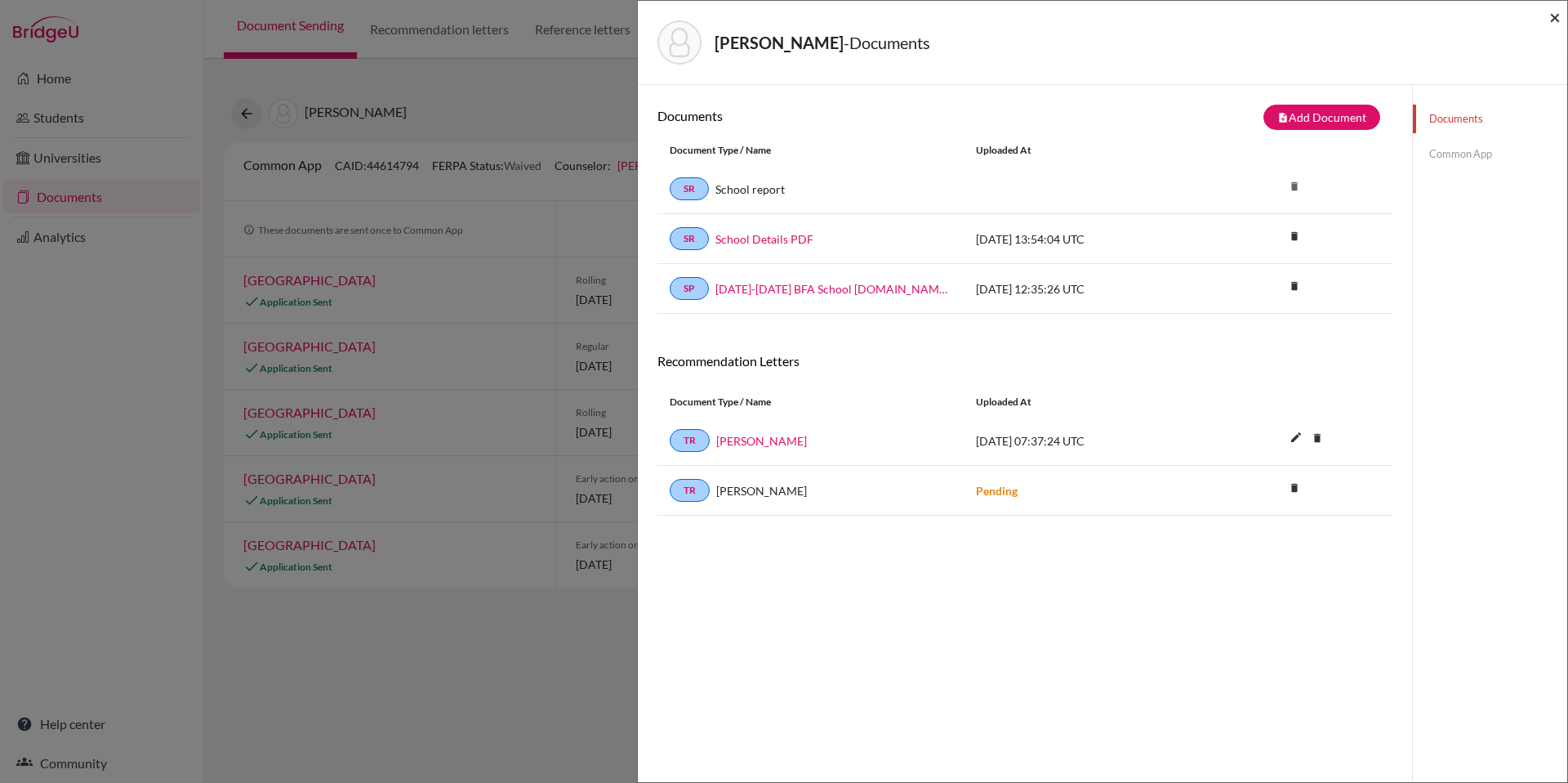
click at [1555, 15] on span "×" at bounding box center [1554, 17] width 11 height 24
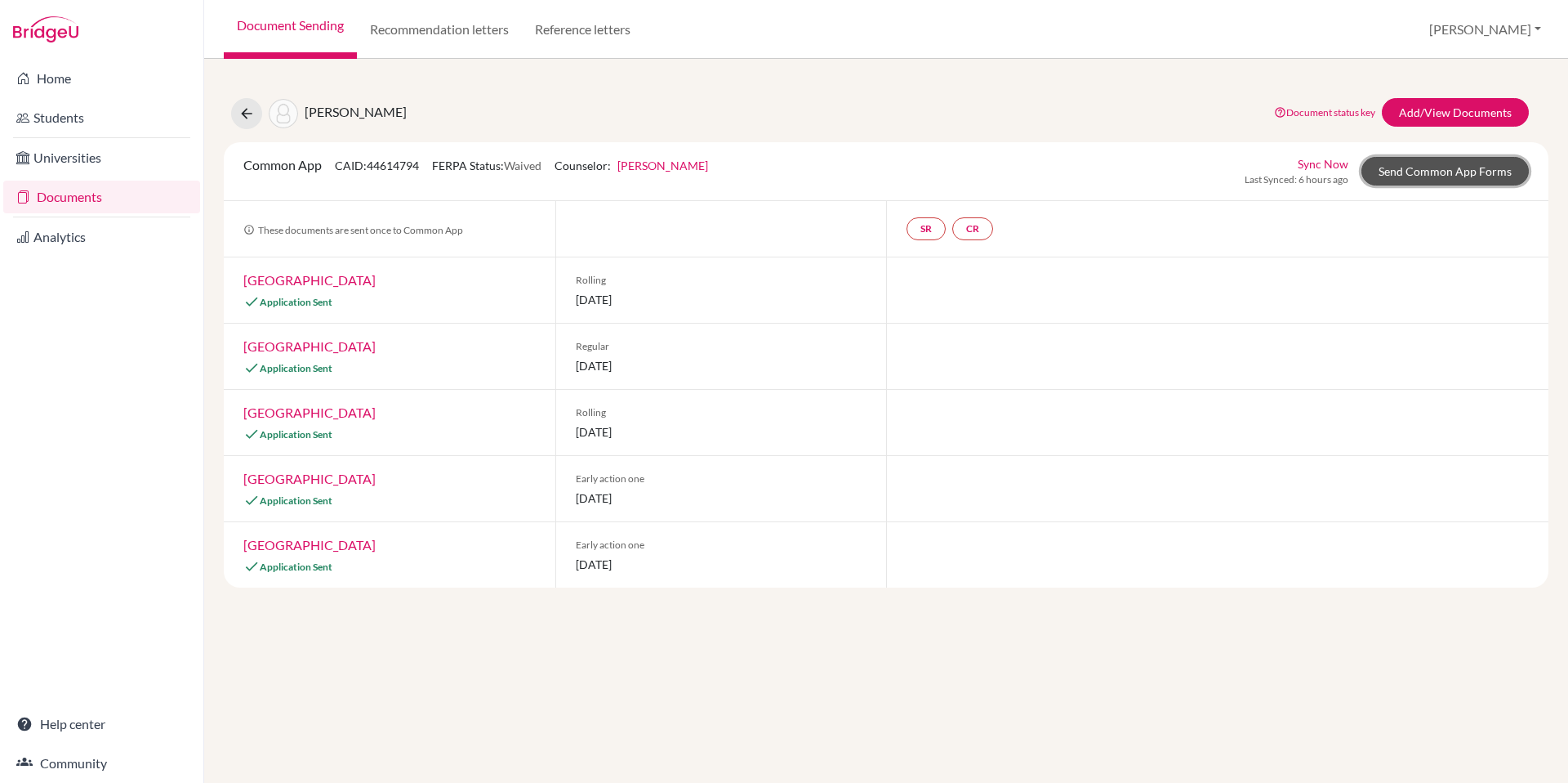
click at [1435, 174] on link "Send Common App Forms" at bounding box center [1445, 171] width 167 height 28
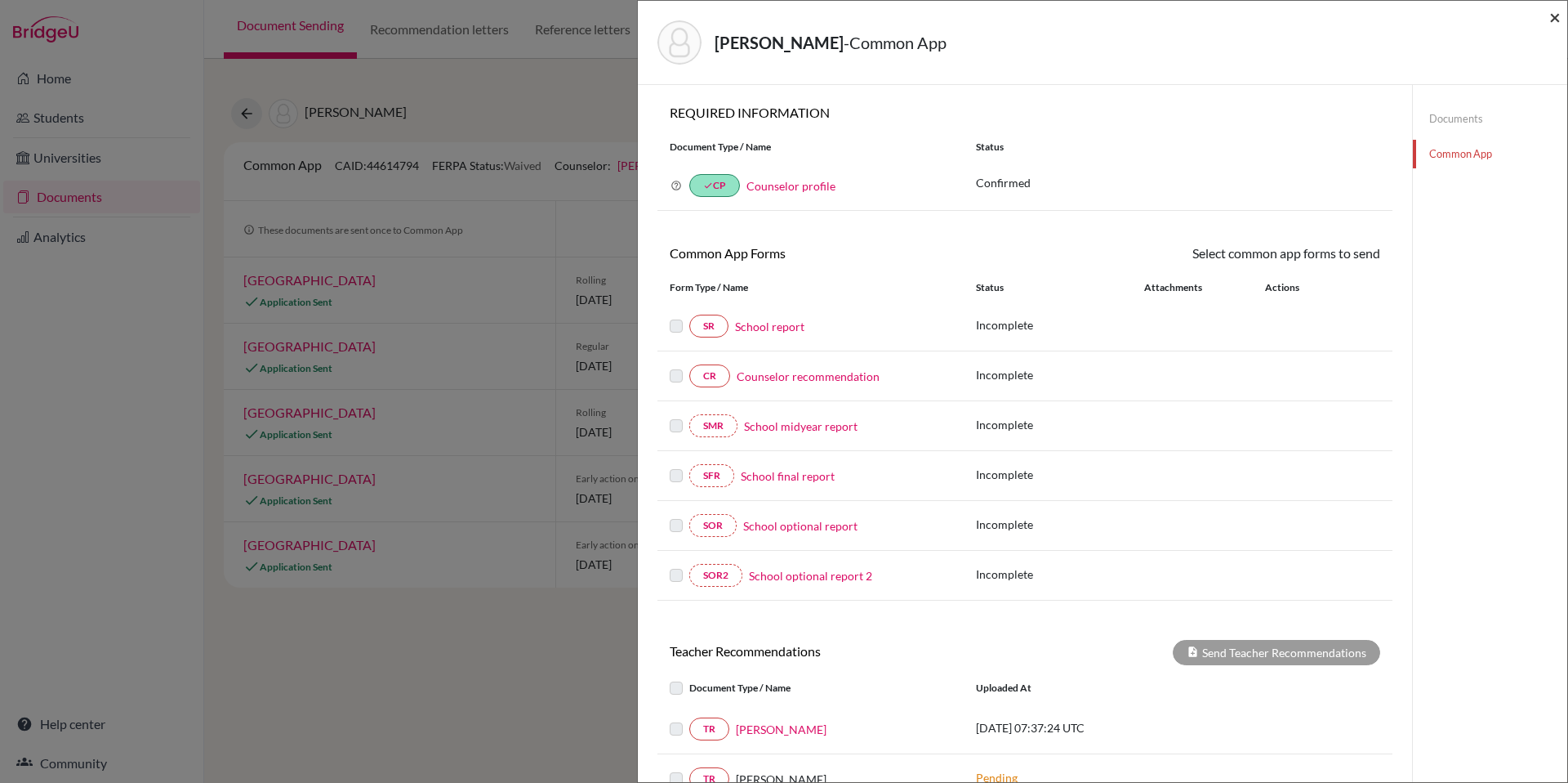
click at [1555, 19] on span "×" at bounding box center [1554, 17] width 11 height 24
